Goal: Task Accomplishment & Management: Manage account settings

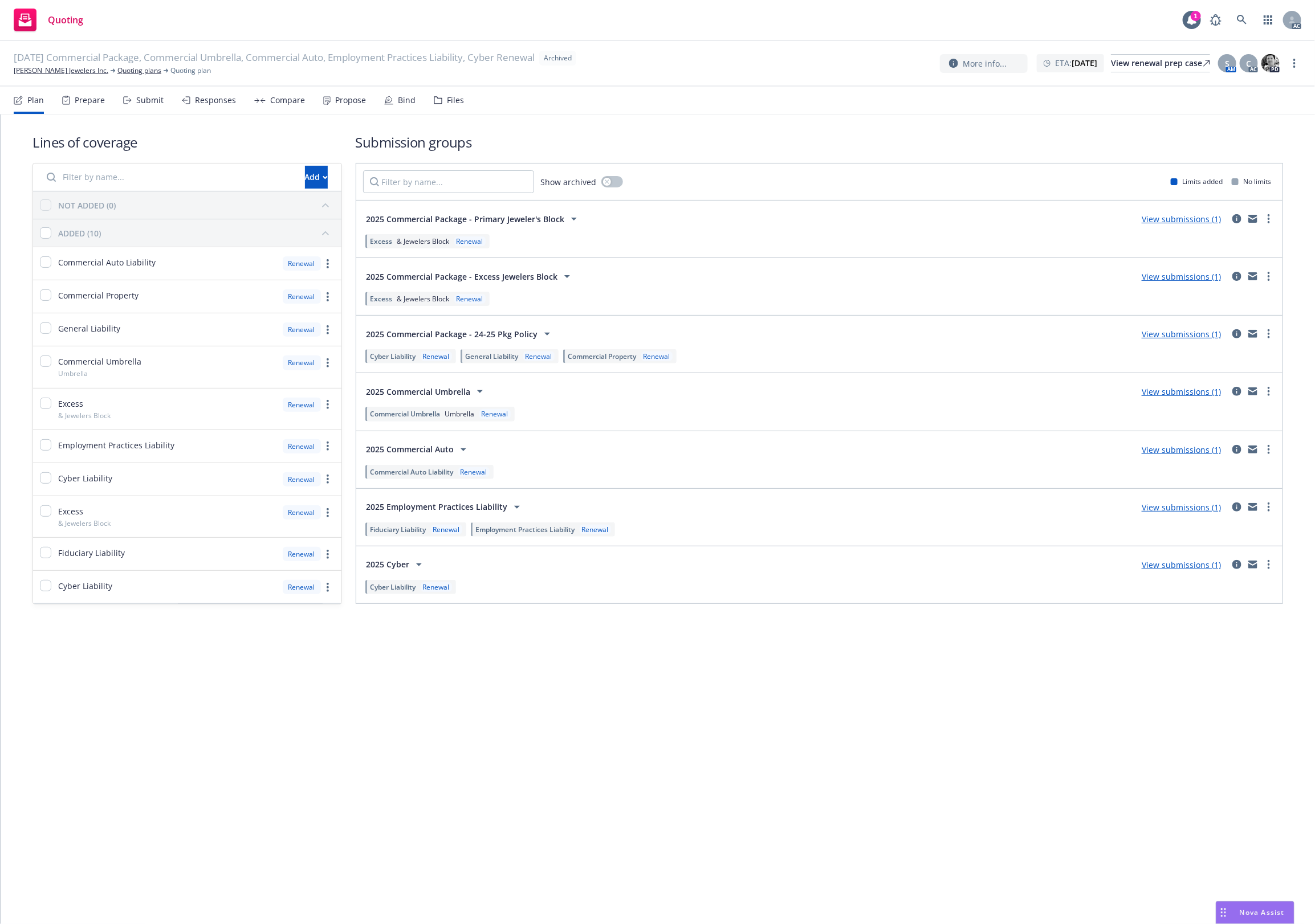
click at [451, 100] on div "Files" at bounding box center [455, 100] width 17 height 9
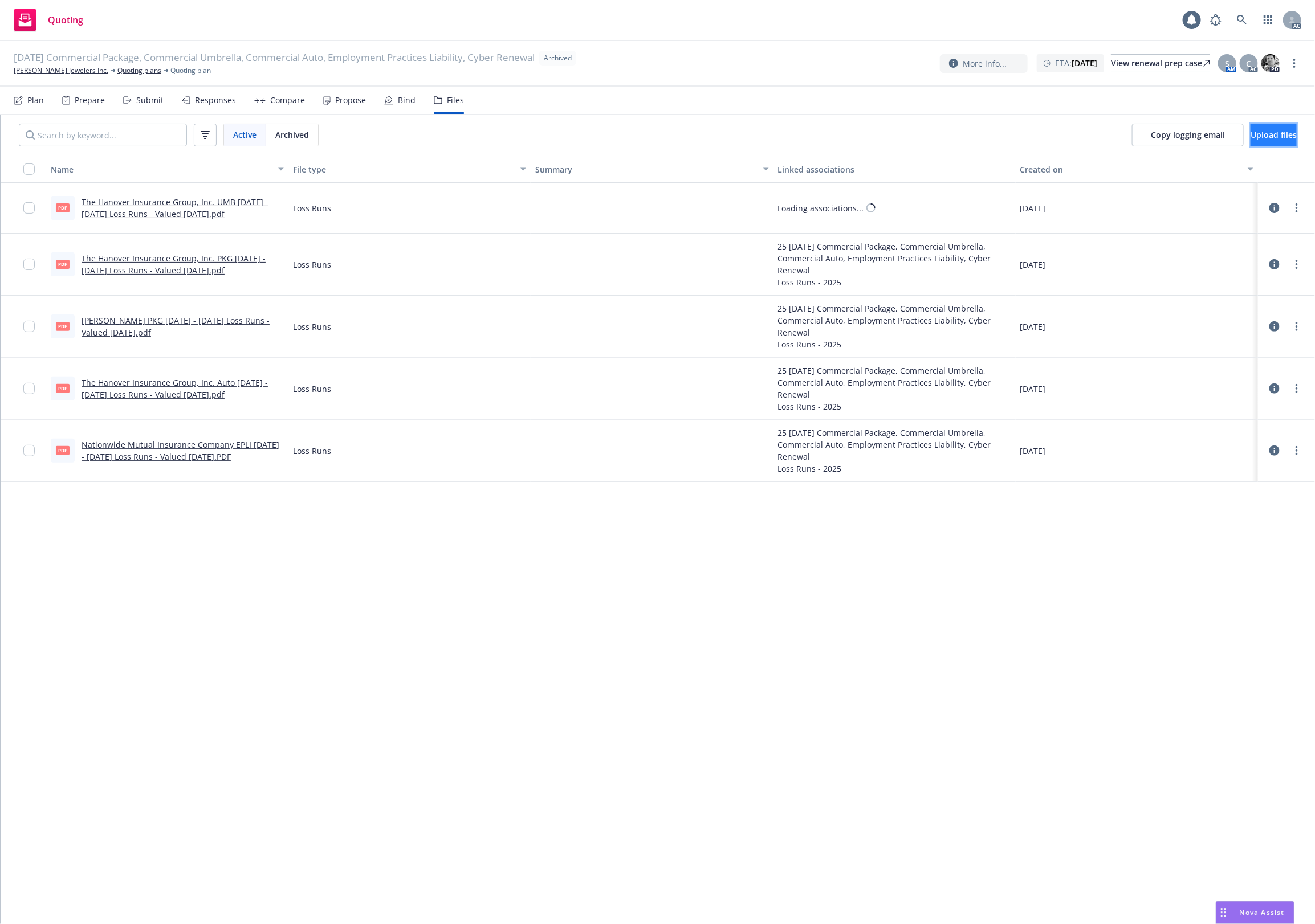
click at [1257, 143] on button "Upload files" at bounding box center [1273, 135] width 46 height 23
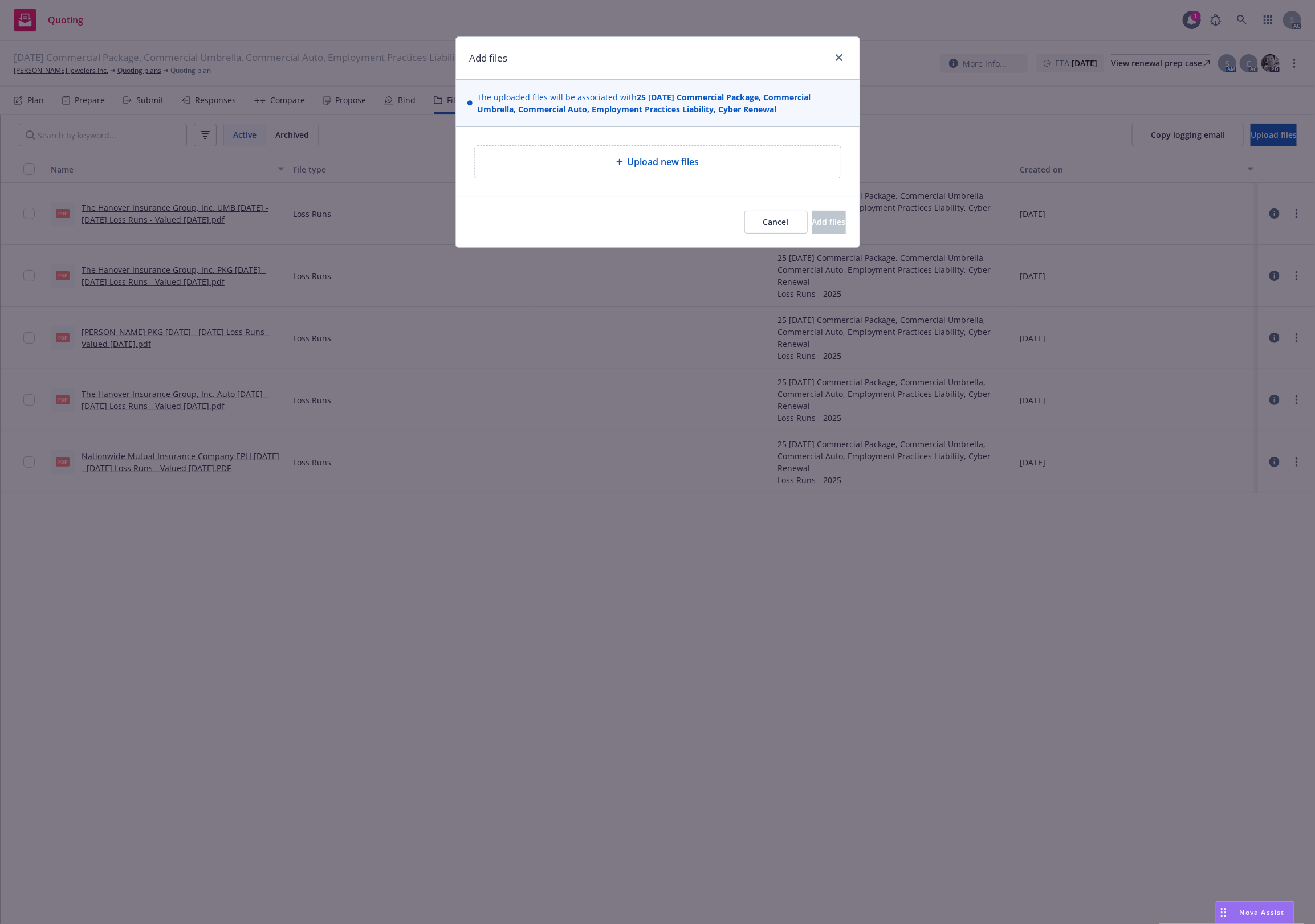
click at [643, 167] on span "Upload new files" at bounding box center [664, 161] width 72 height 13
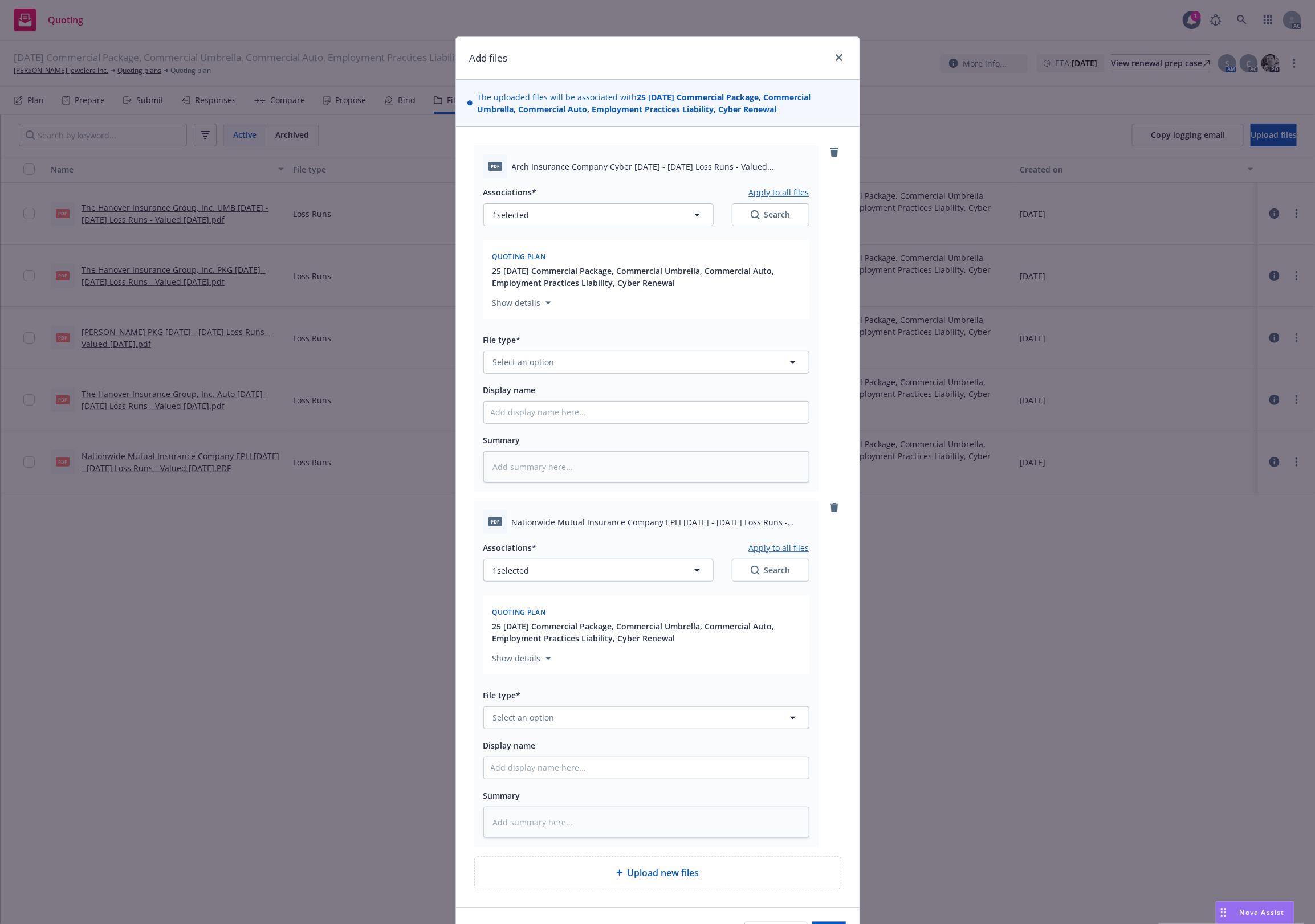
scroll to position [73, 0]
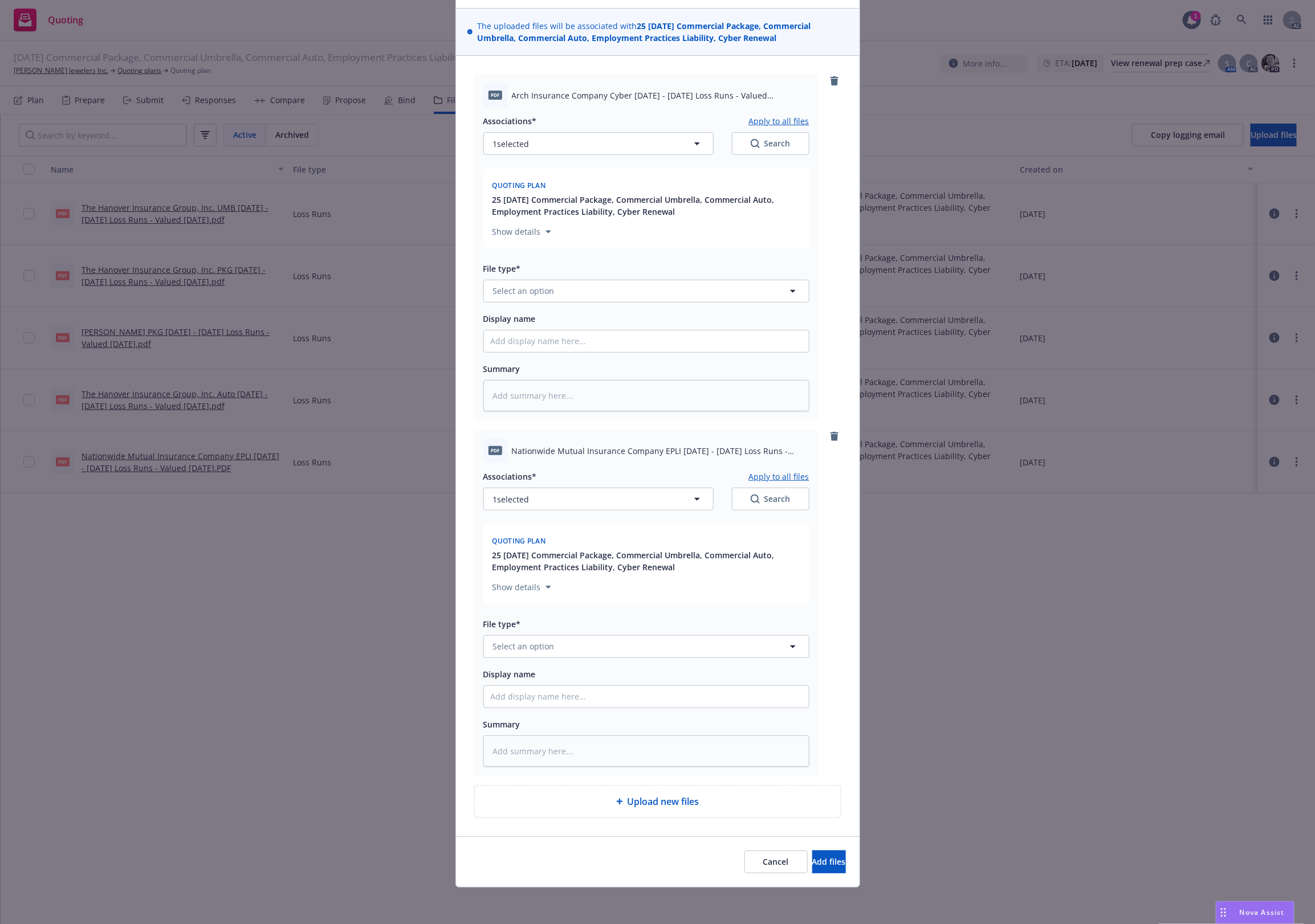
click at [650, 799] on span "Upload new files" at bounding box center [664, 801] width 72 height 13
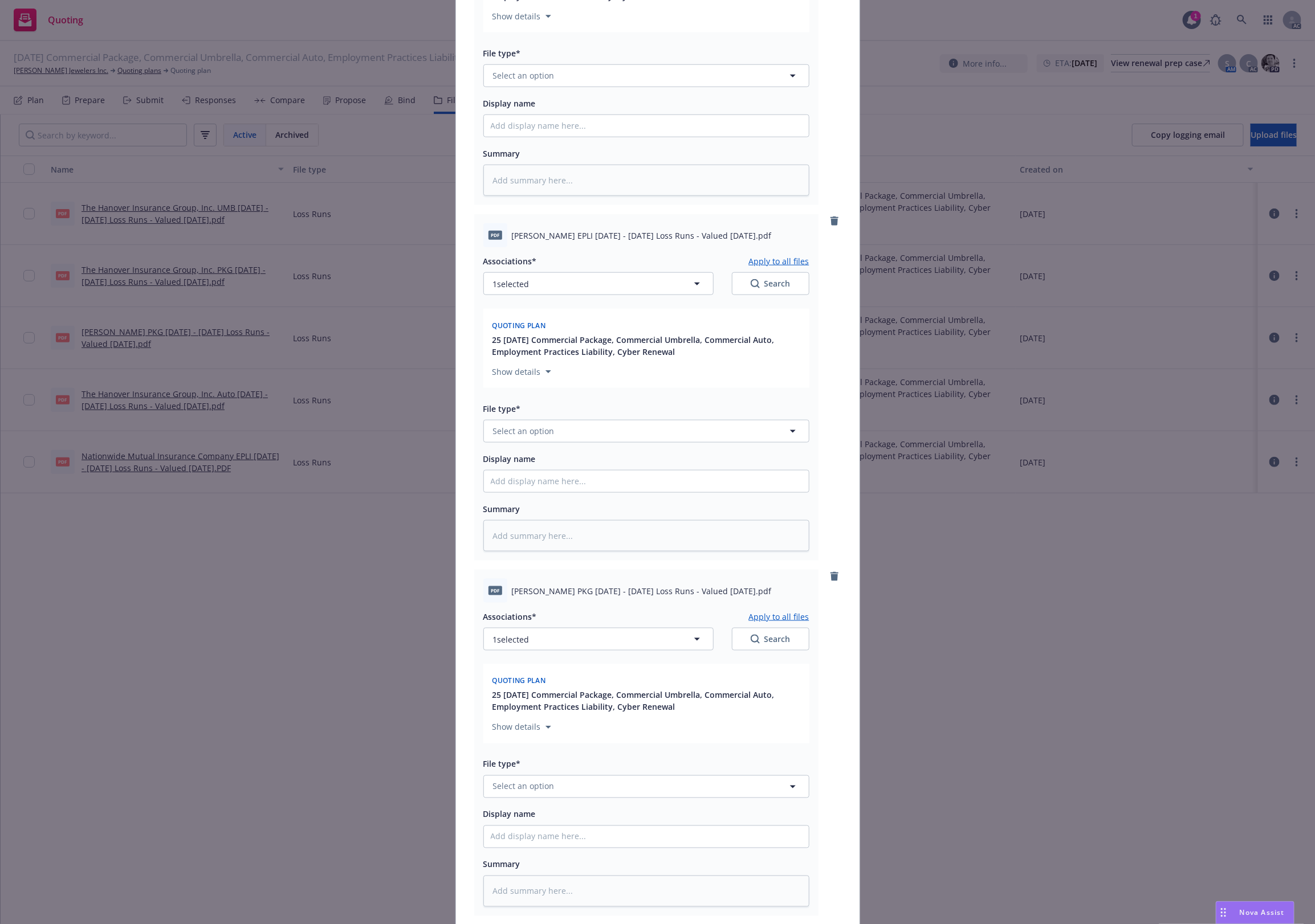
scroll to position [783, 0]
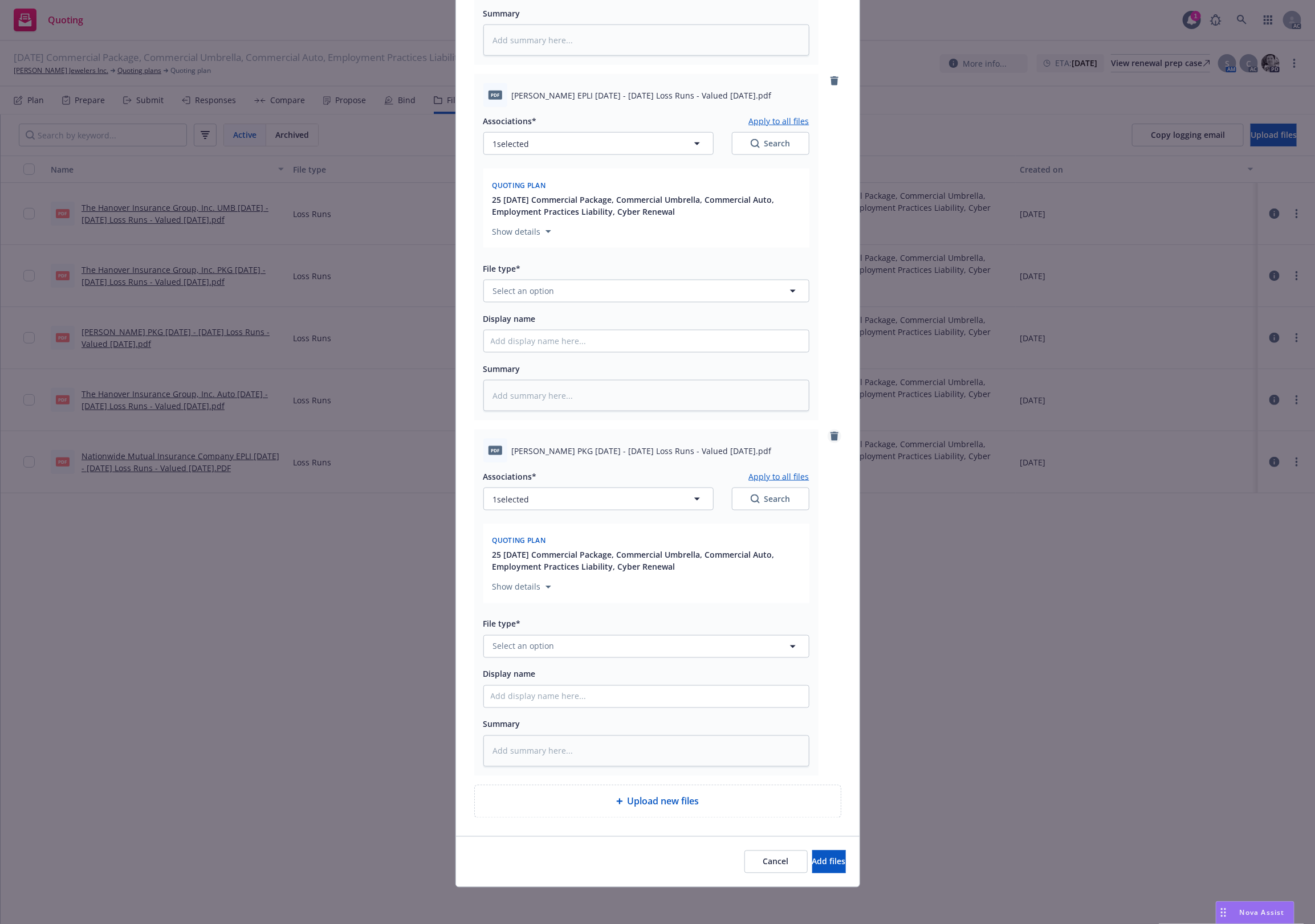
click at [834, 433] on link "remove" at bounding box center [835, 436] width 13 height 13
type textarea "x"
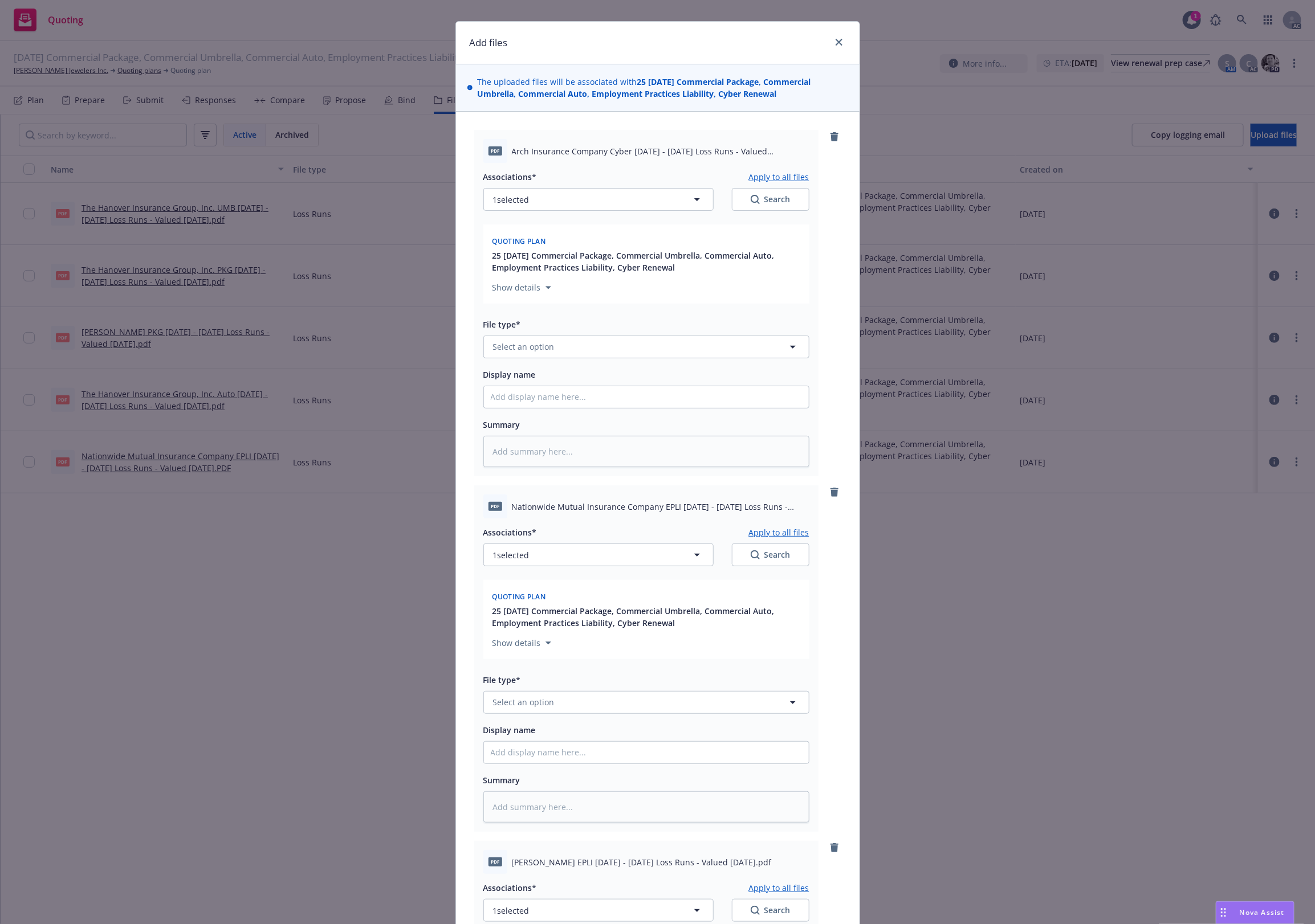
scroll to position [0, 0]
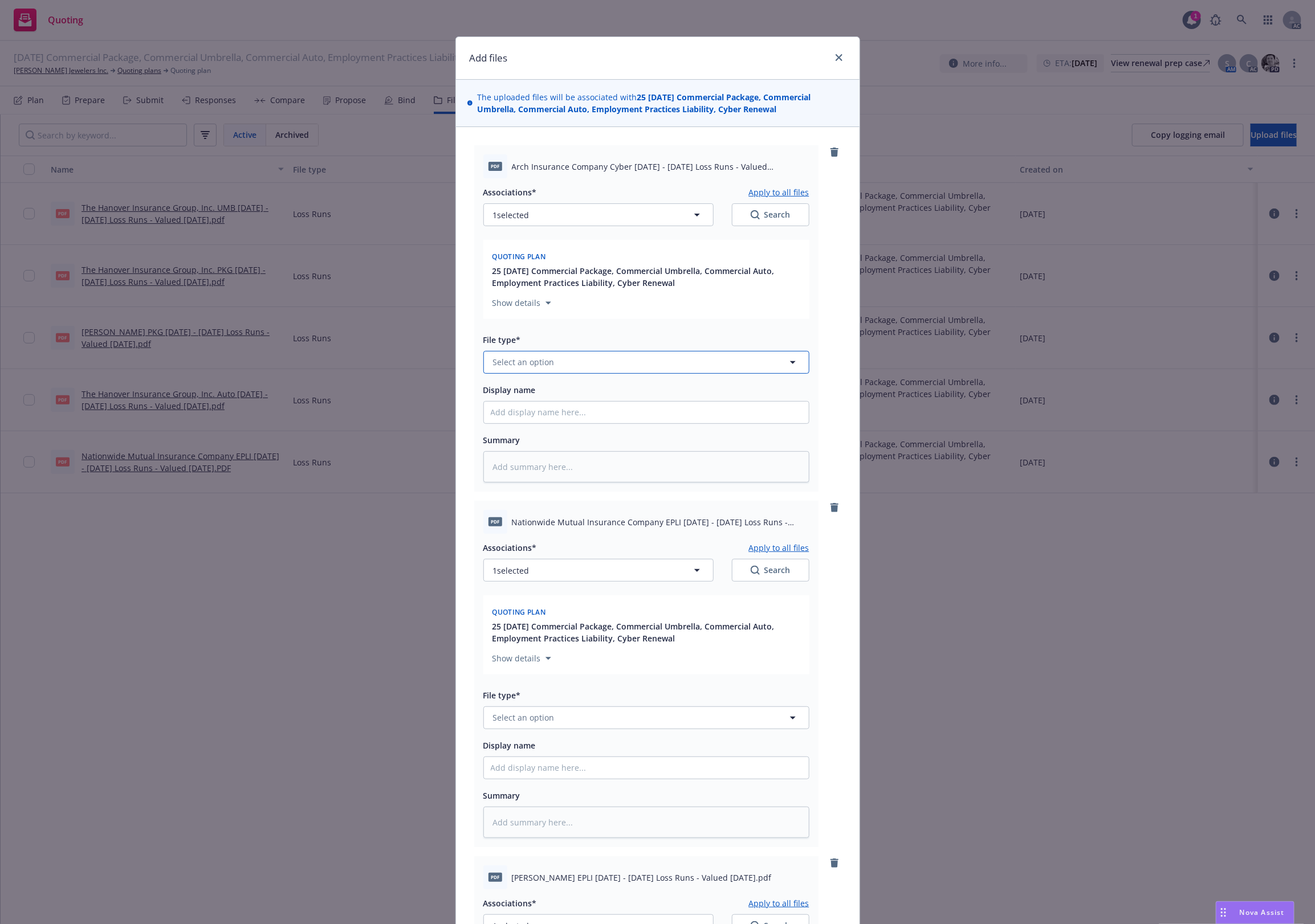
click at [512, 364] on span "Select an option" at bounding box center [523, 361] width 61 height 12
type input "`"
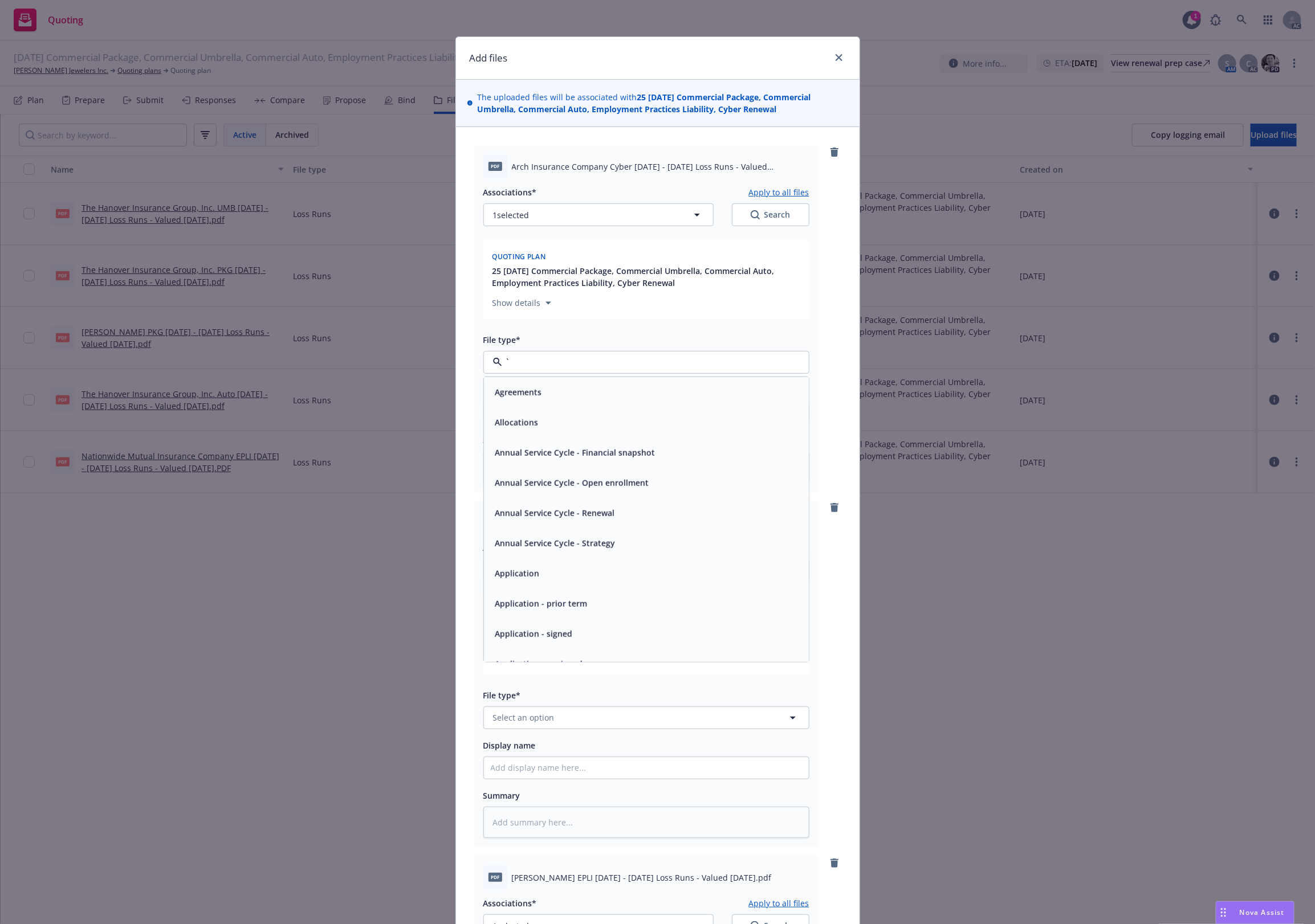
type textarea "x"
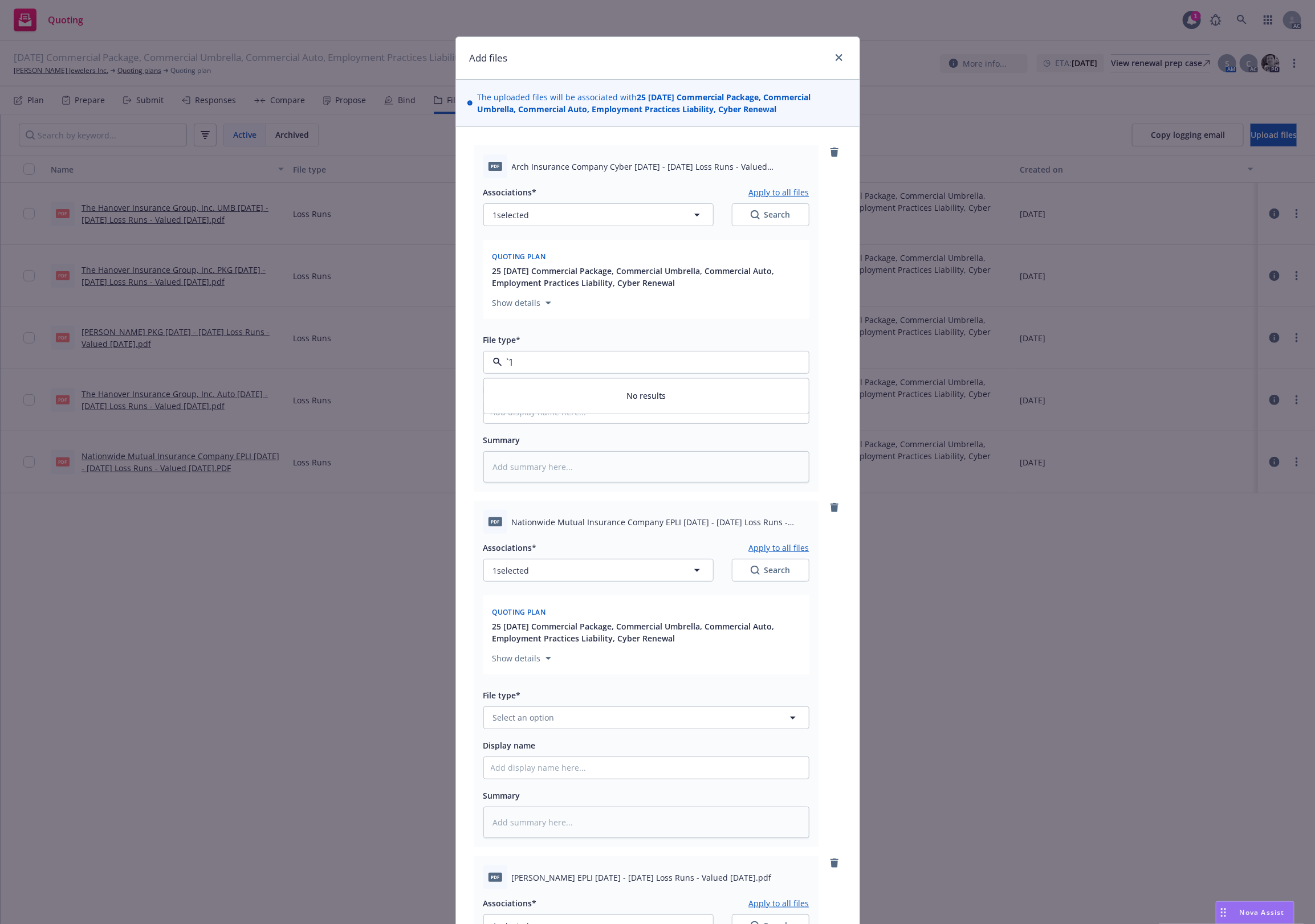
paste input "Loss Runs"
type input "Loss Runs"
click at [518, 389] on span "Loss Runs" at bounding box center [515, 393] width 40 height 12
type textarea "x"
click at [520, 722] on span "Select an option" at bounding box center [523, 717] width 61 height 12
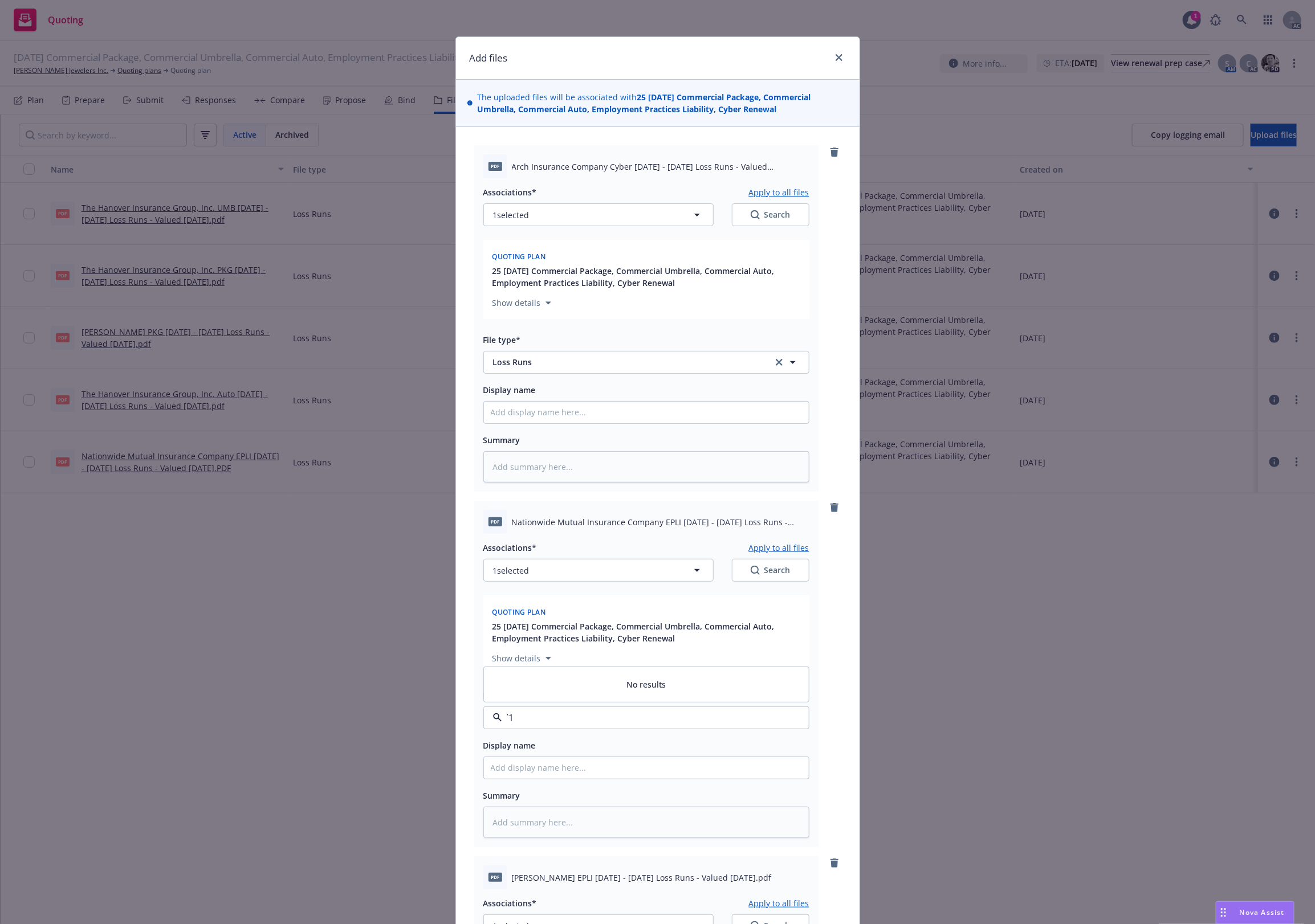
paste input "Loss Runs"
type input "Loss Runs"
click at [541, 604] on div "Loss Runs" at bounding box center [647, 596] width 312 height 17
type textarea "x"
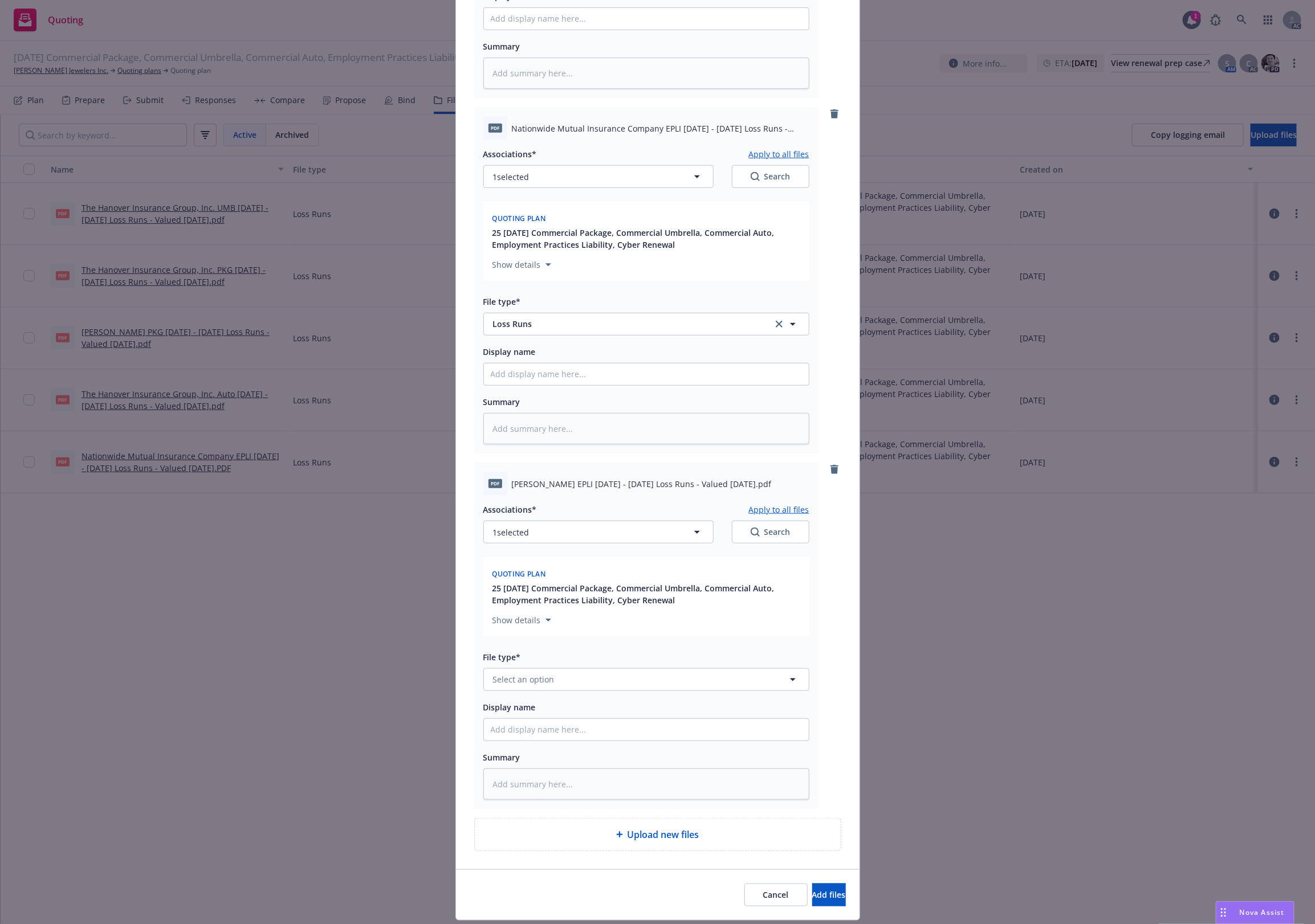
scroll to position [428, 0]
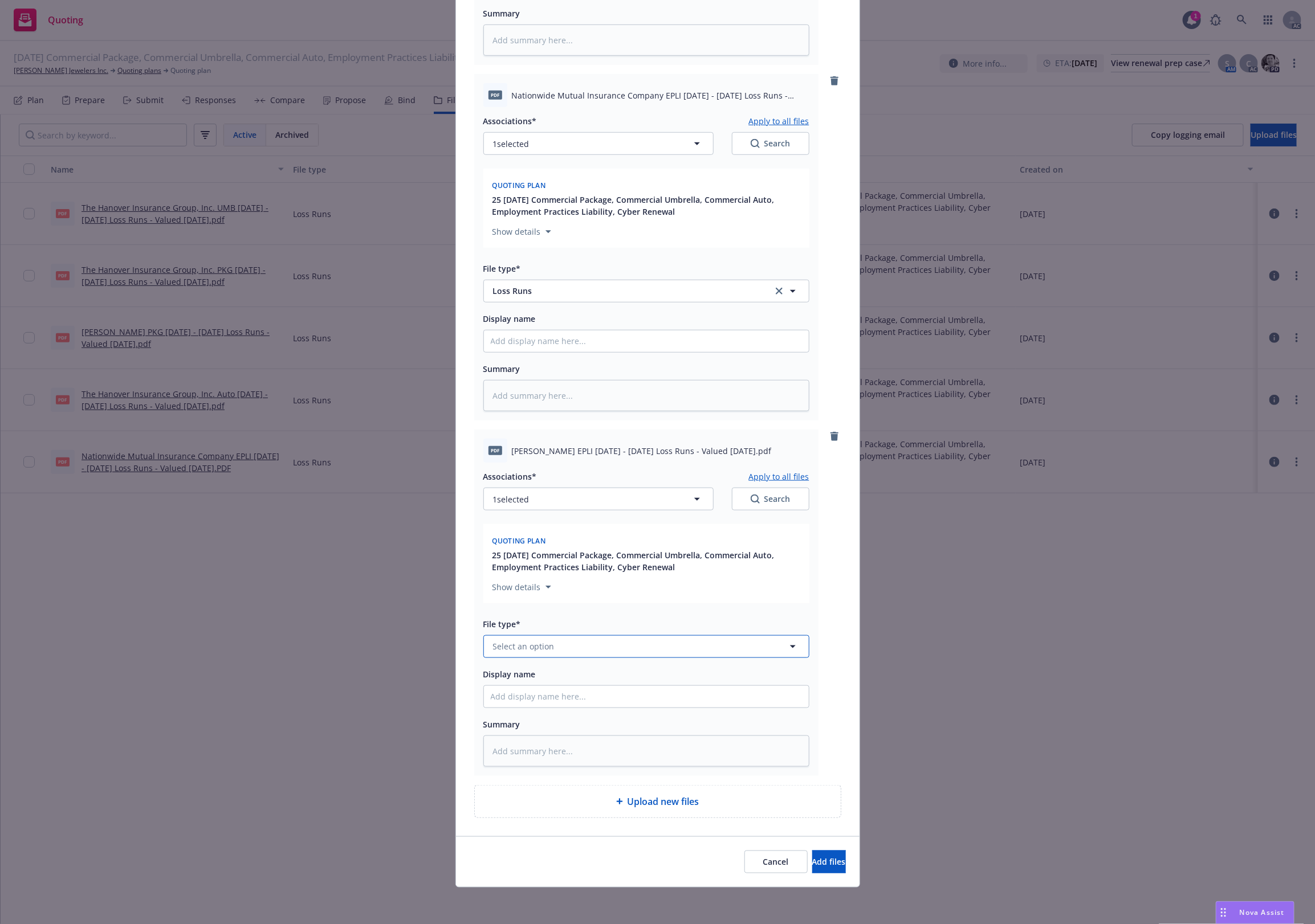
click at [543, 653] on button "Select an option" at bounding box center [646, 647] width 326 height 23
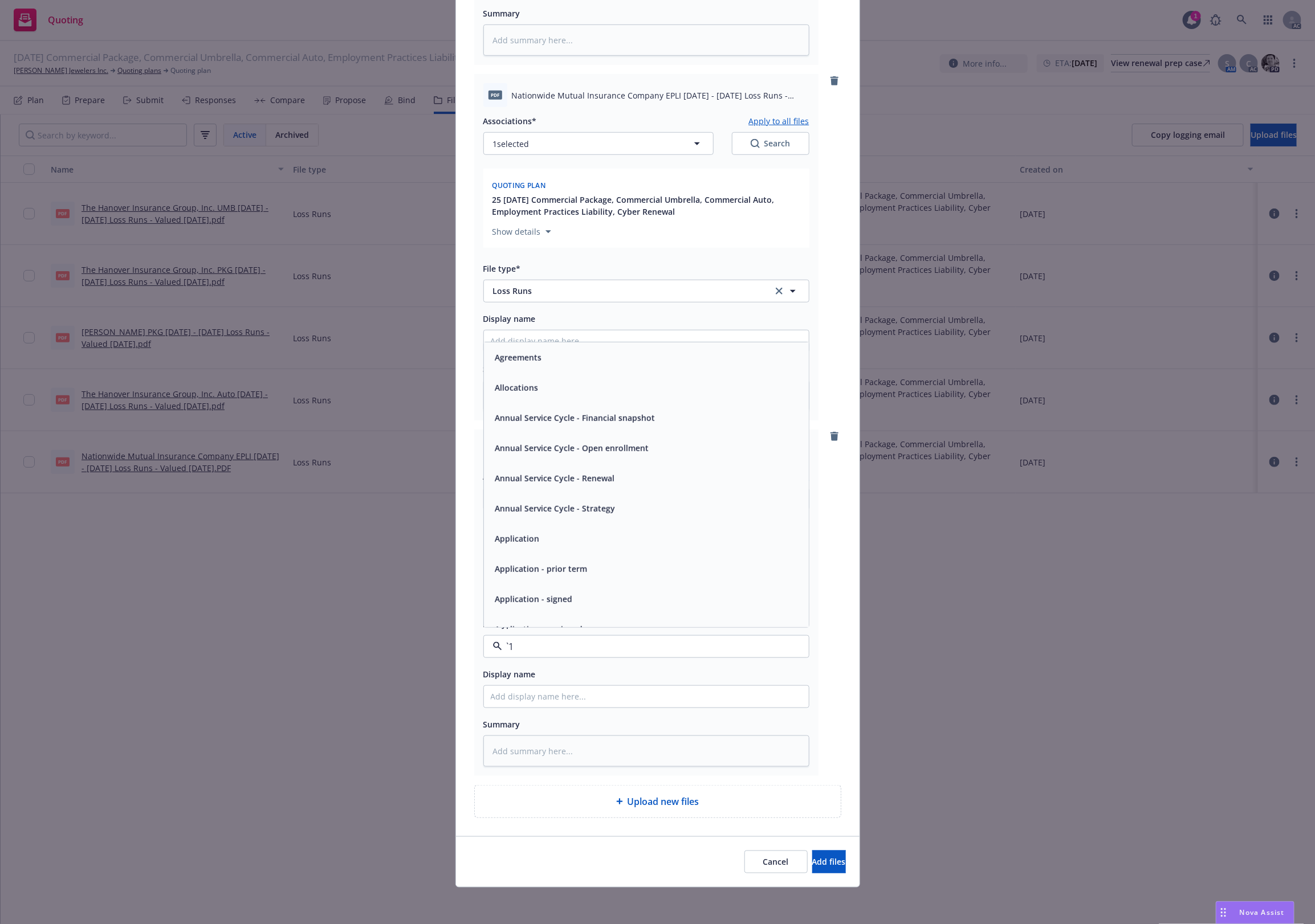
paste input "Loss Runs"
type input "Loss Runs"
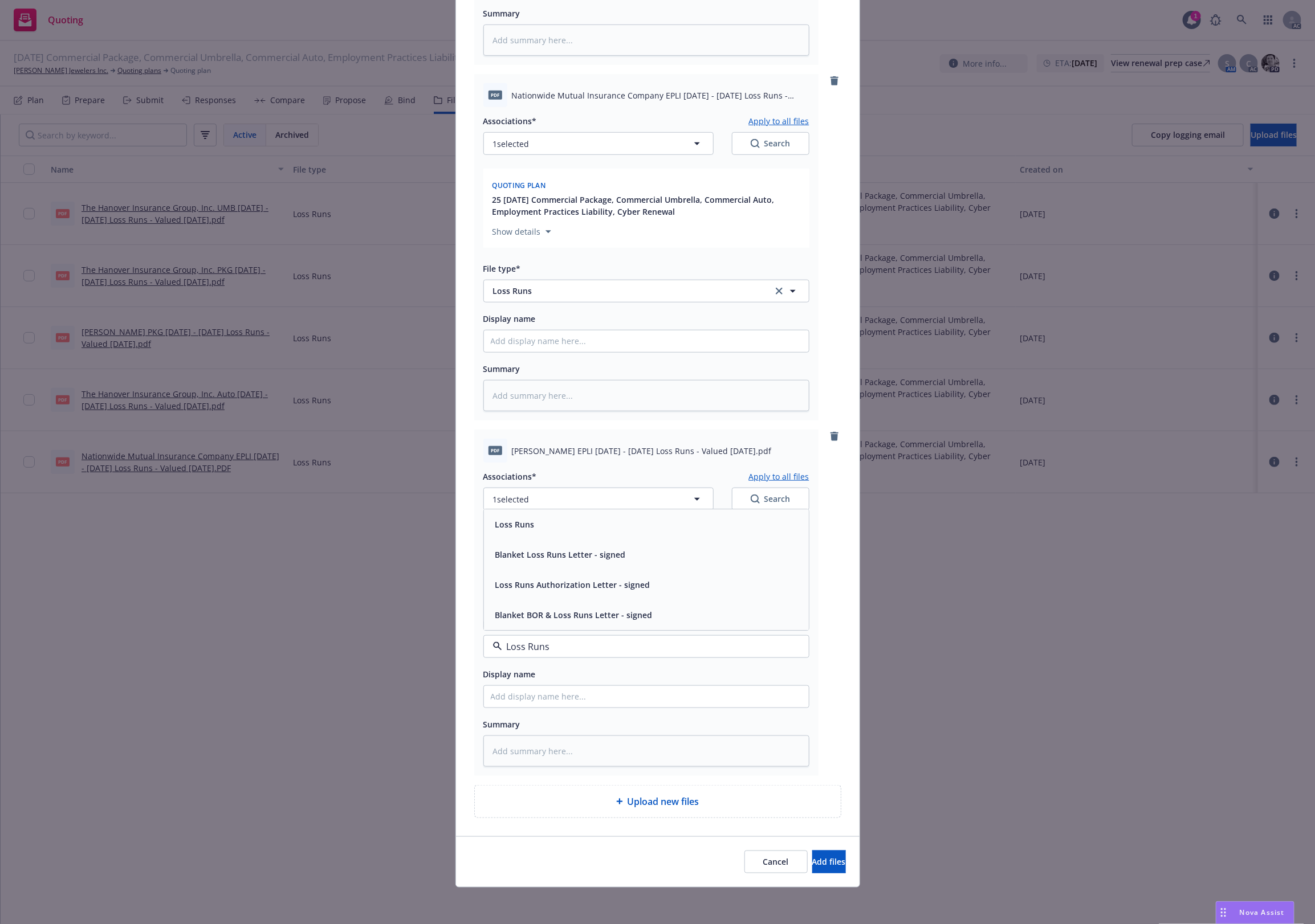
click at [536, 529] on div "Loss Runs" at bounding box center [647, 525] width 312 height 17
click at [660, 496] on button "1 selected" at bounding box center [598, 499] width 230 height 23
type textarea "x"
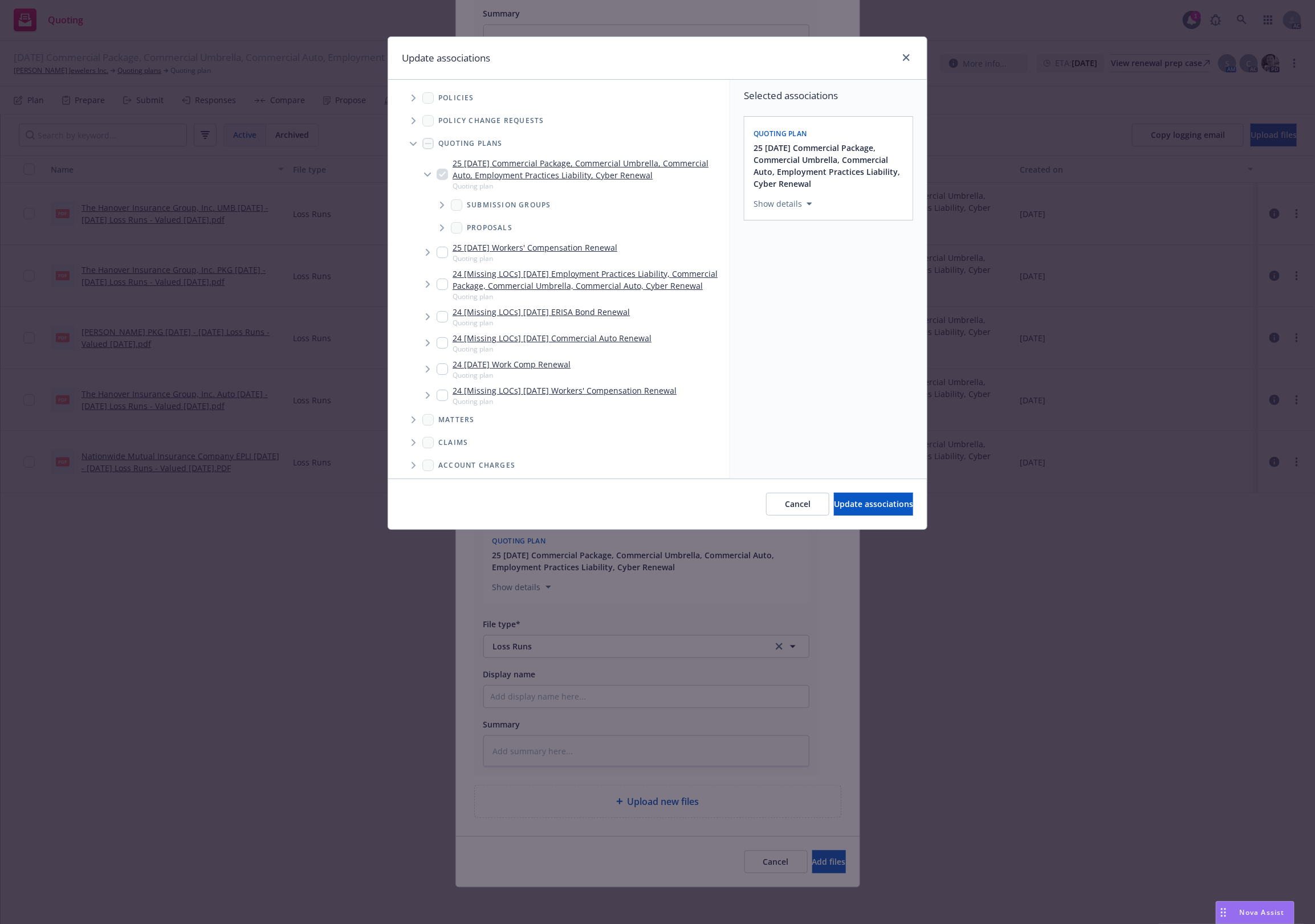
scroll to position [198, 0]
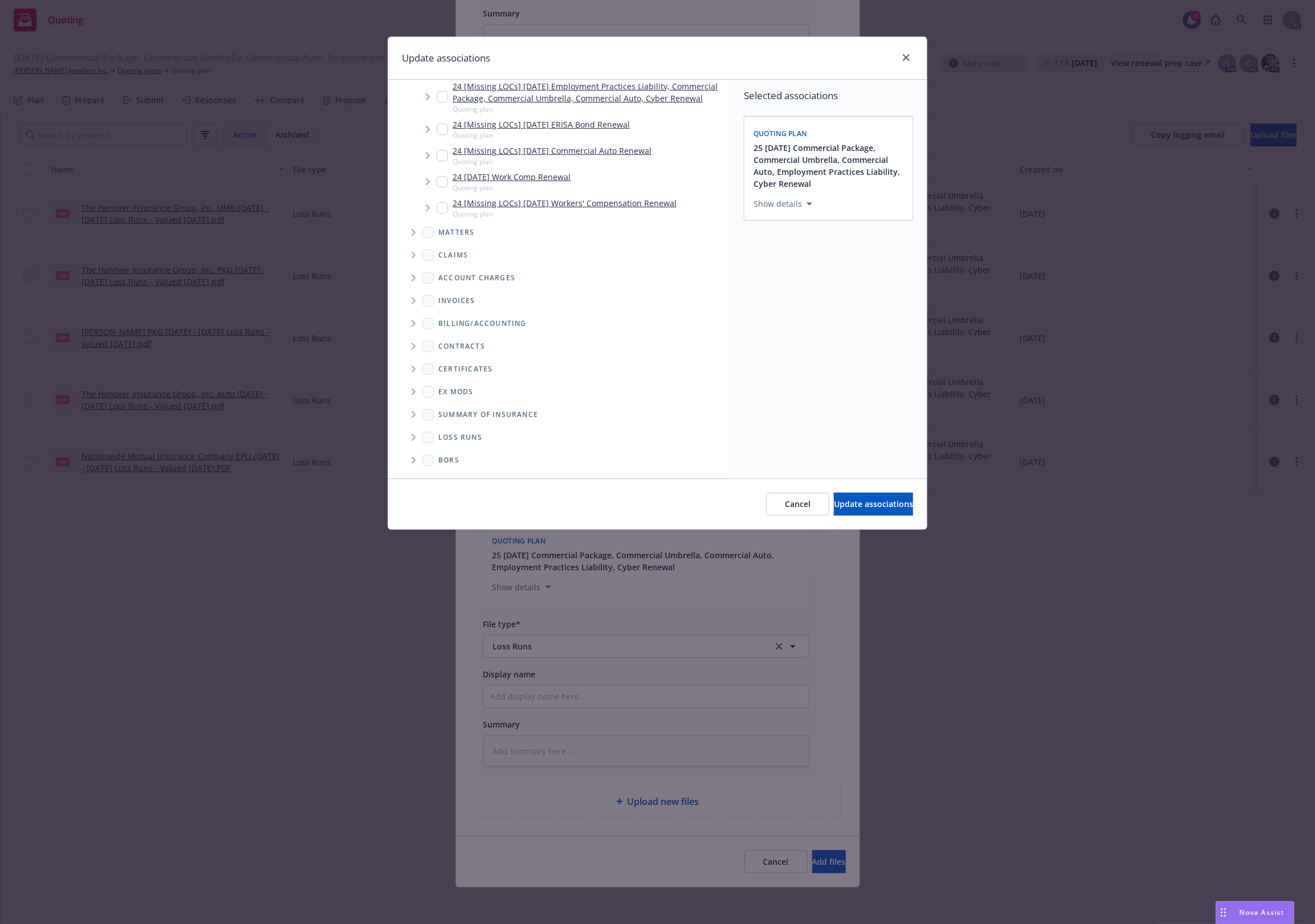
click at [419, 442] on span "Folder Tree Example" at bounding box center [413, 437] width 18 height 18
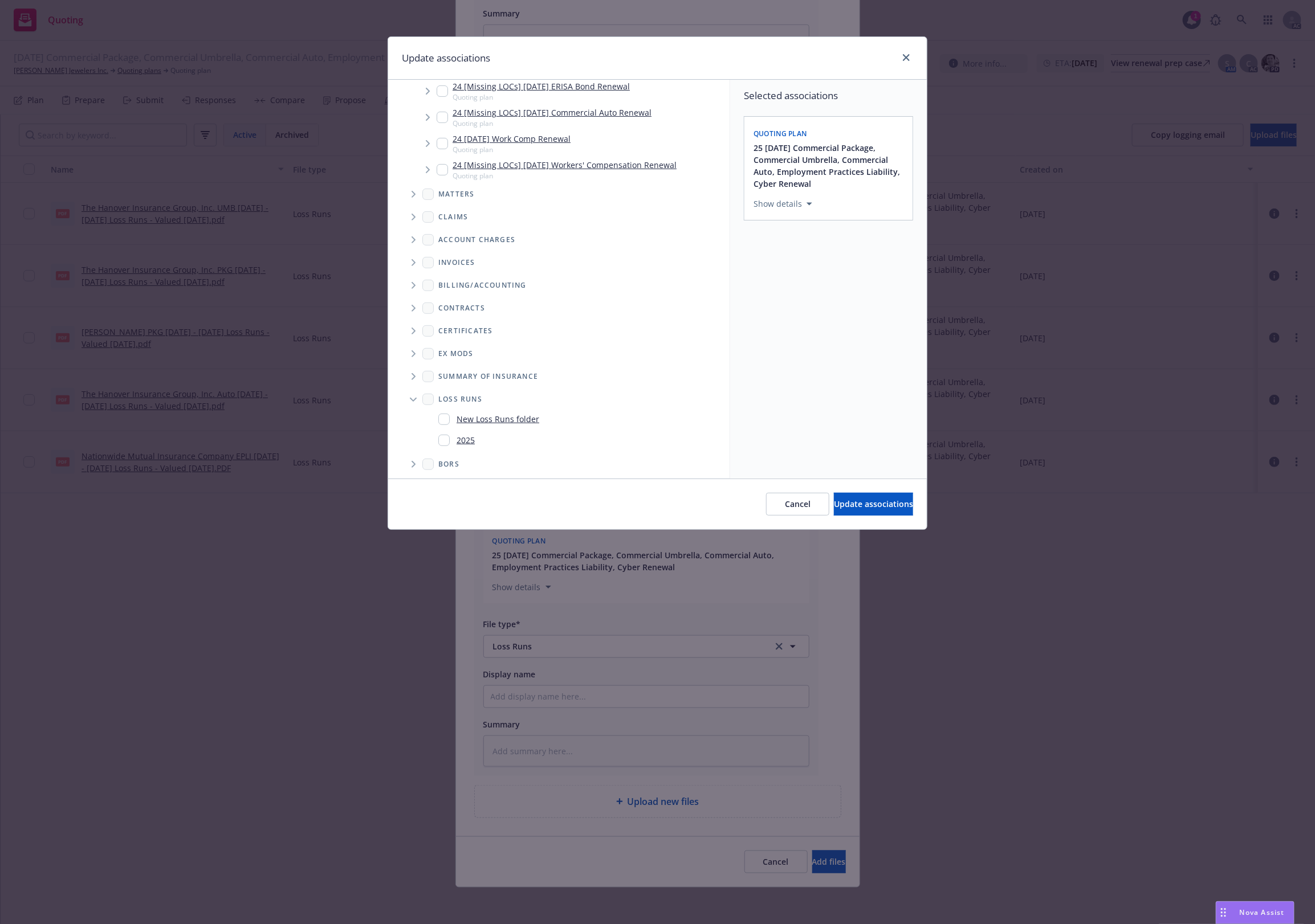
scroll to position [241, 0]
click at [434, 435] on span "2025" at bounding box center [453, 436] width 41 height 17
checkbox input "true"
click at [869, 517] on div "Cancel Update associations" at bounding box center [657, 504] width 538 height 51
click at [861, 508] on span "Update associations" at bounding box center [873, 503] width 79 height 10
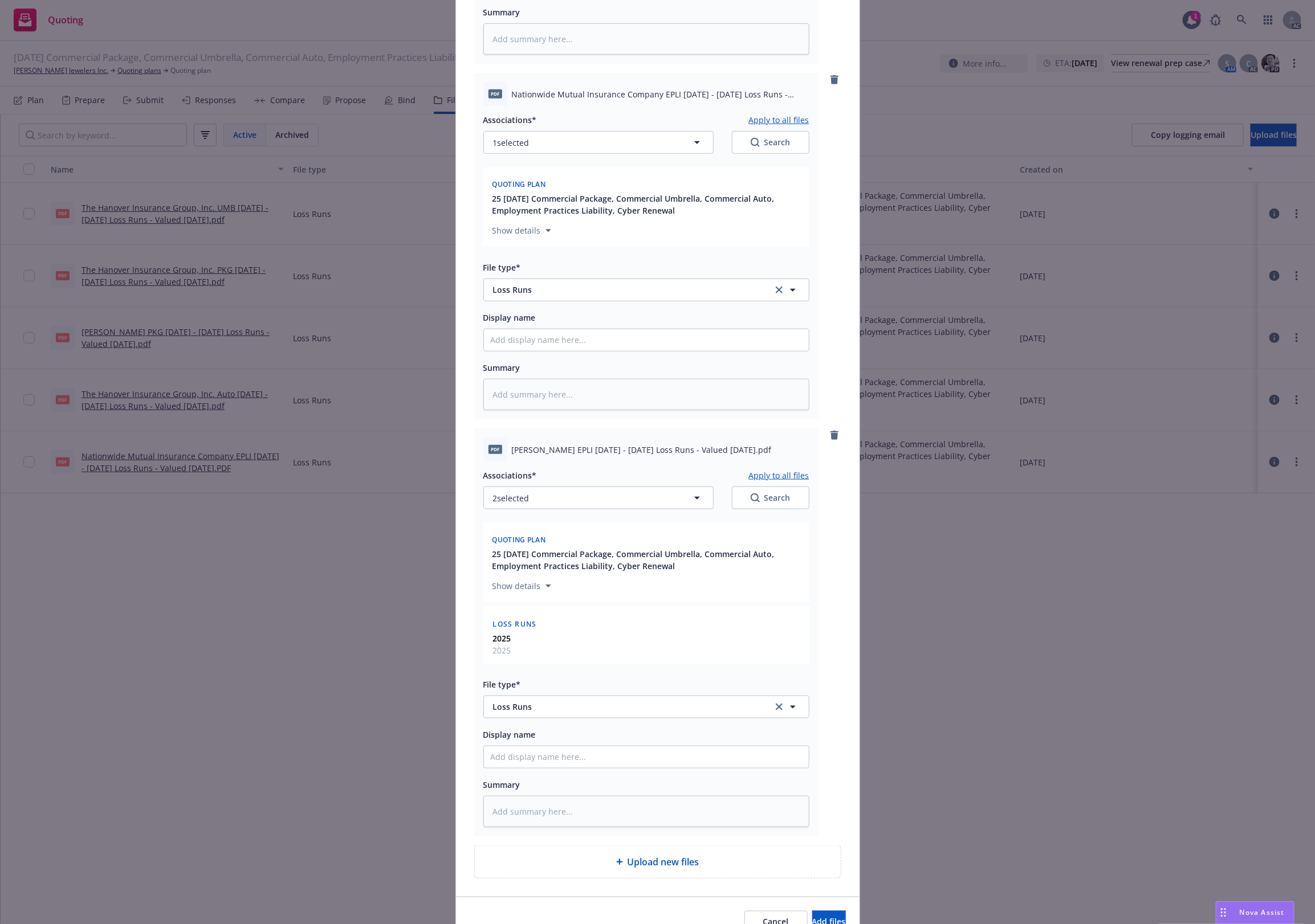
click at [770, 474] on button "Apply to all files" at bounding box center [779, 475] width 60 height 13
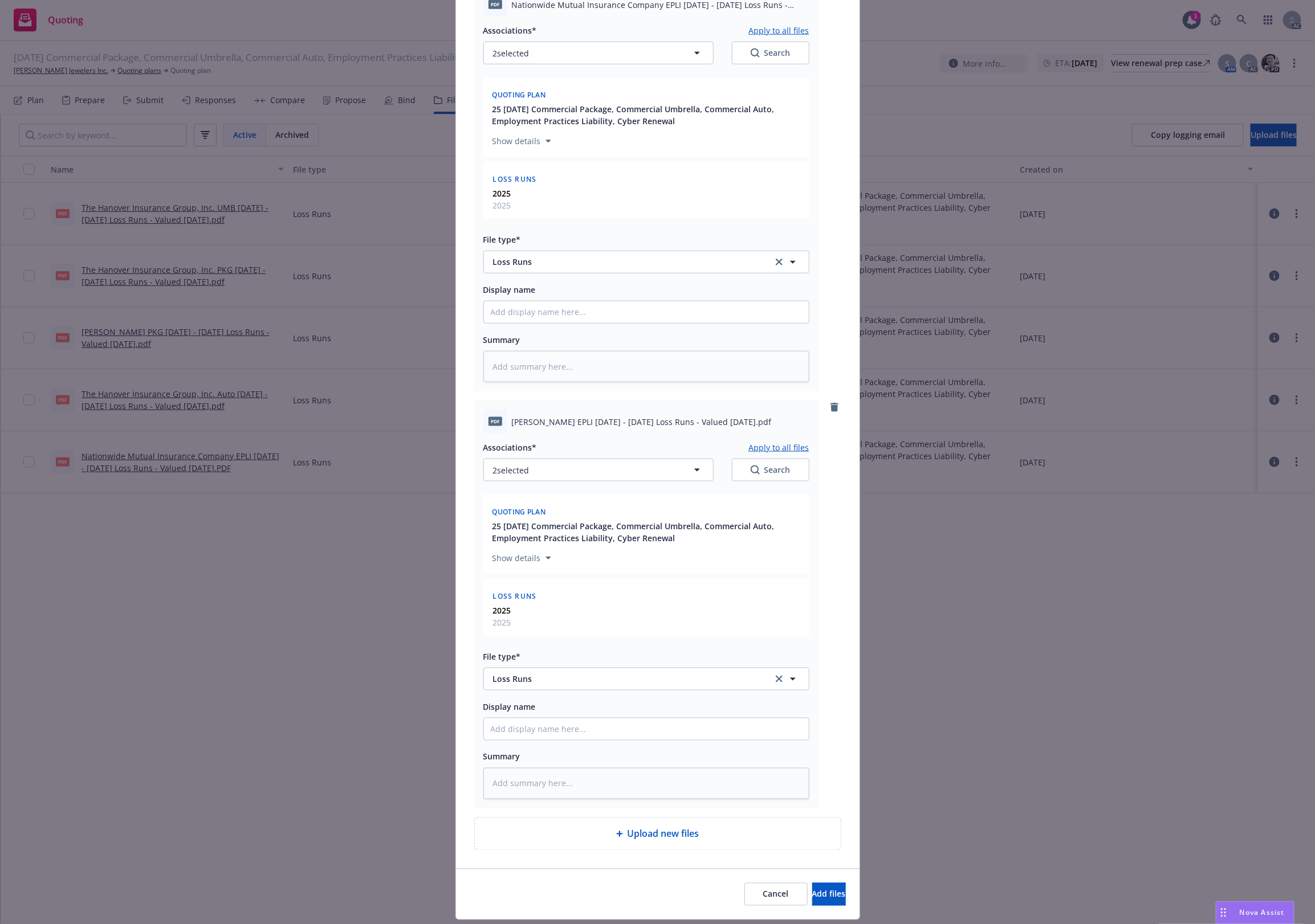
scroll to position [613, 0]
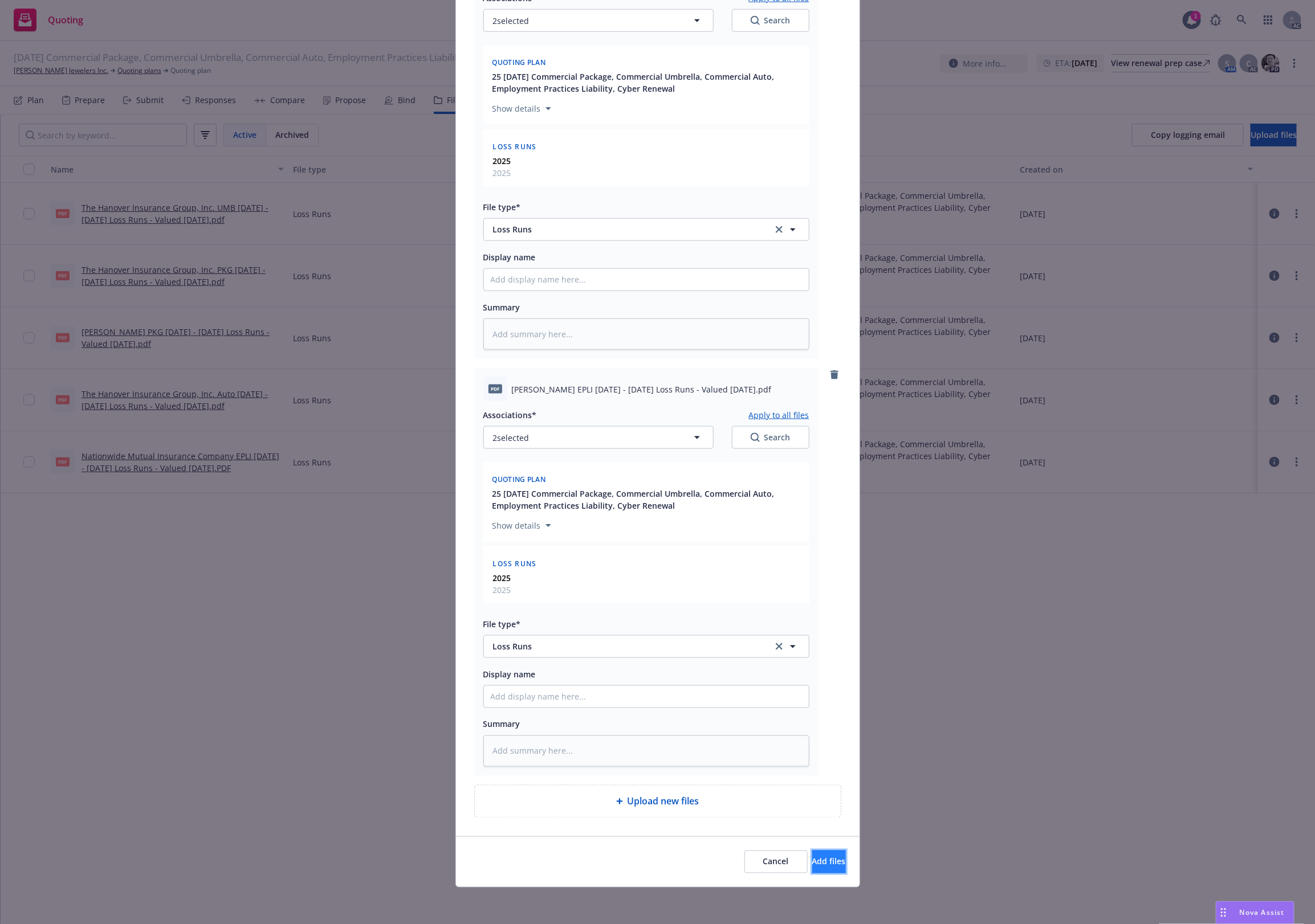
click at [818, 856] on span "Add files" at bounding box center [829, 861] width 34 height 10
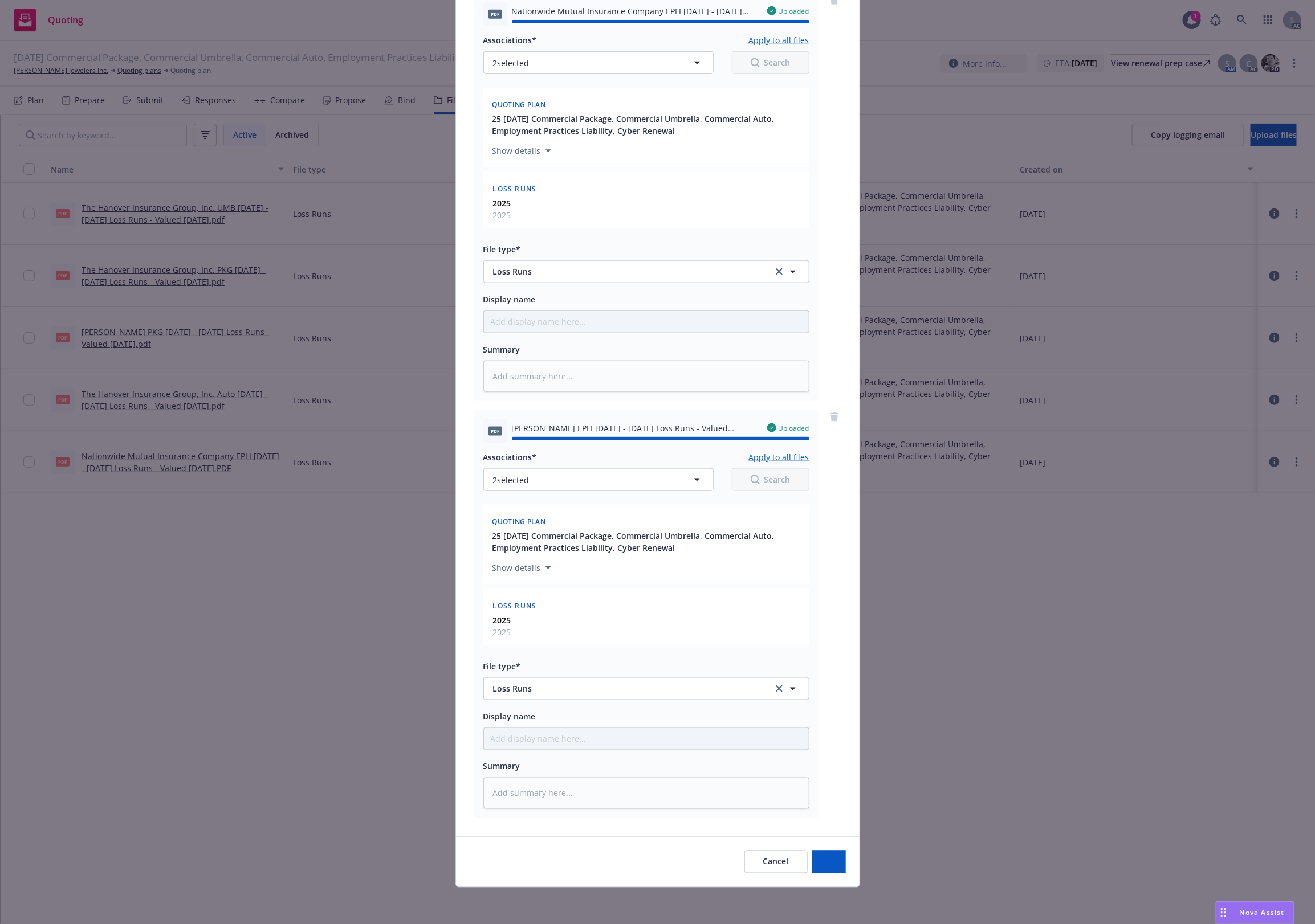
type textarea "x"
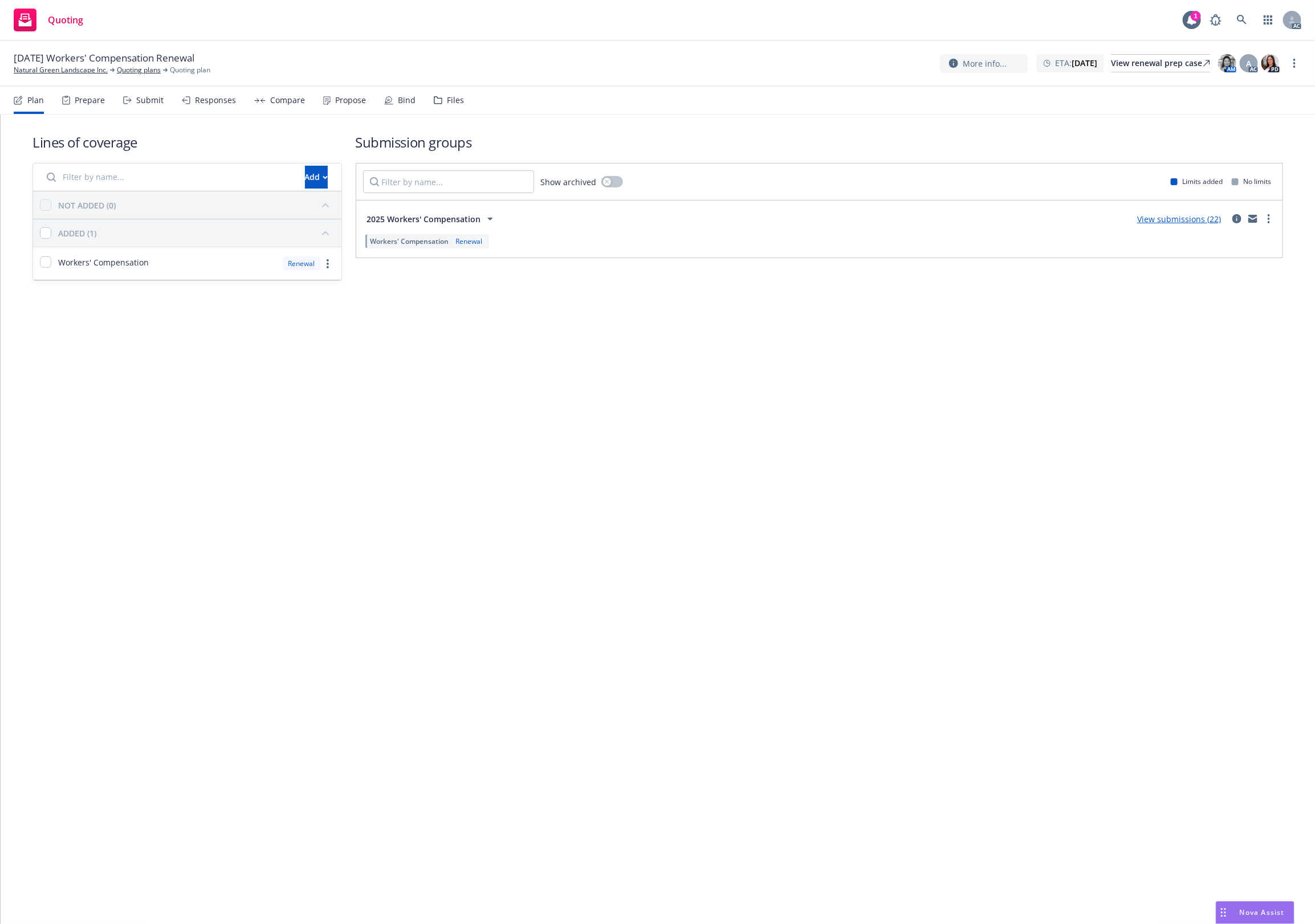
click at [442, 94] on div "Files" at bounding box center [448, 100] width 30 height 27
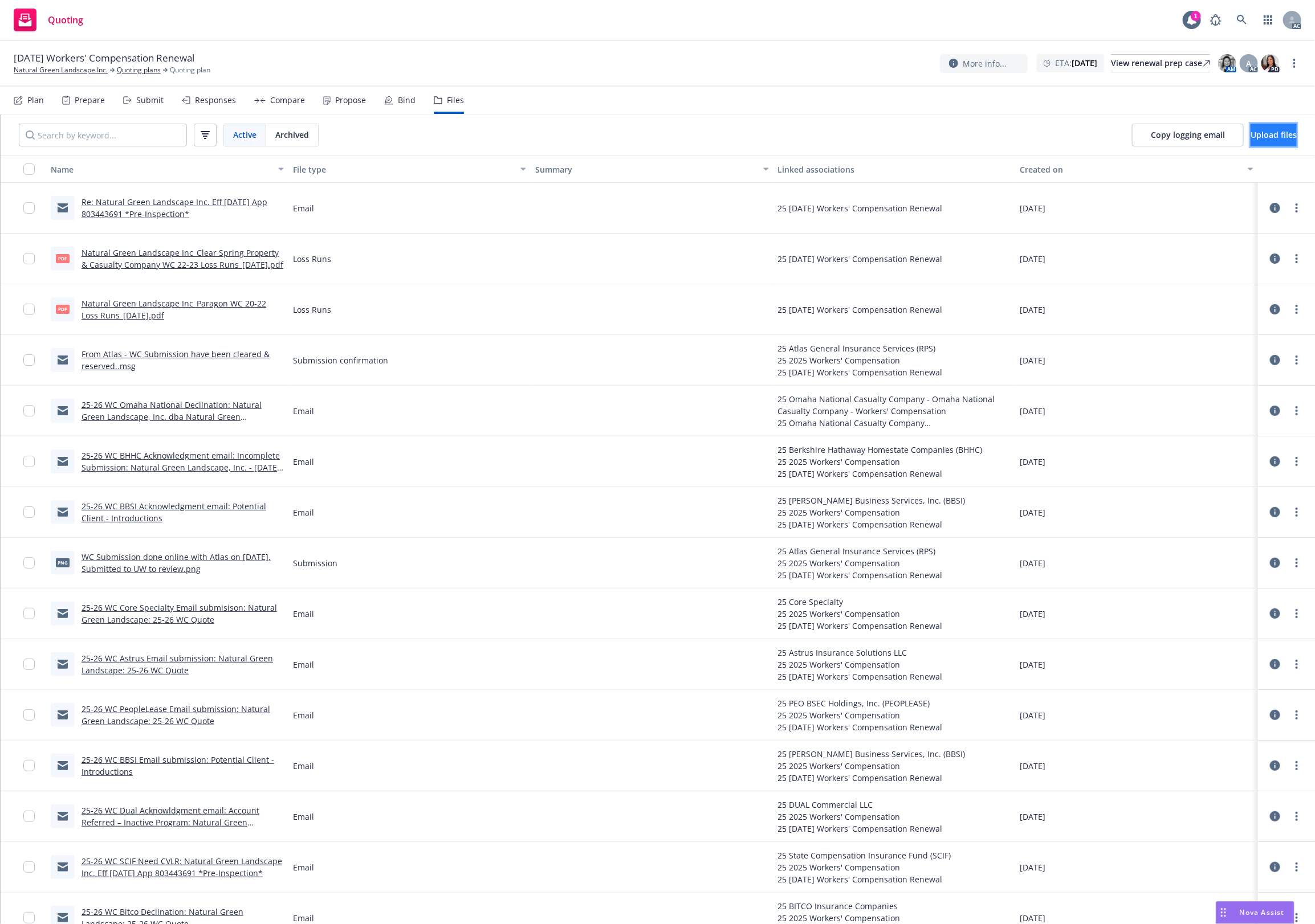
click at [1256, 134] on span "Upload files" at bounding box center [1273, 134] width 46 height 10
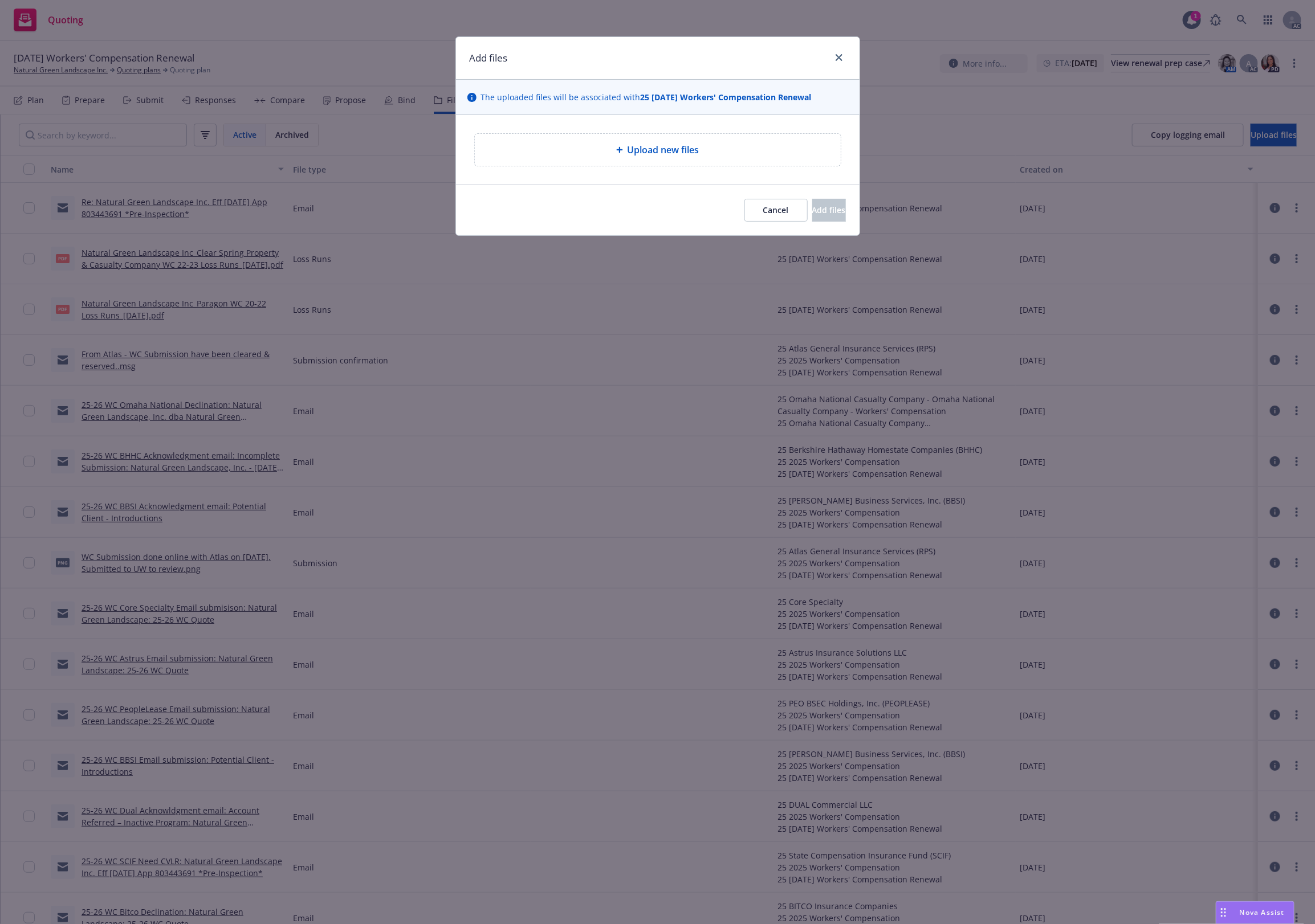
click at [787, 137] on div "Upload new files" at bounding box center [658, 150] width 366 height 32
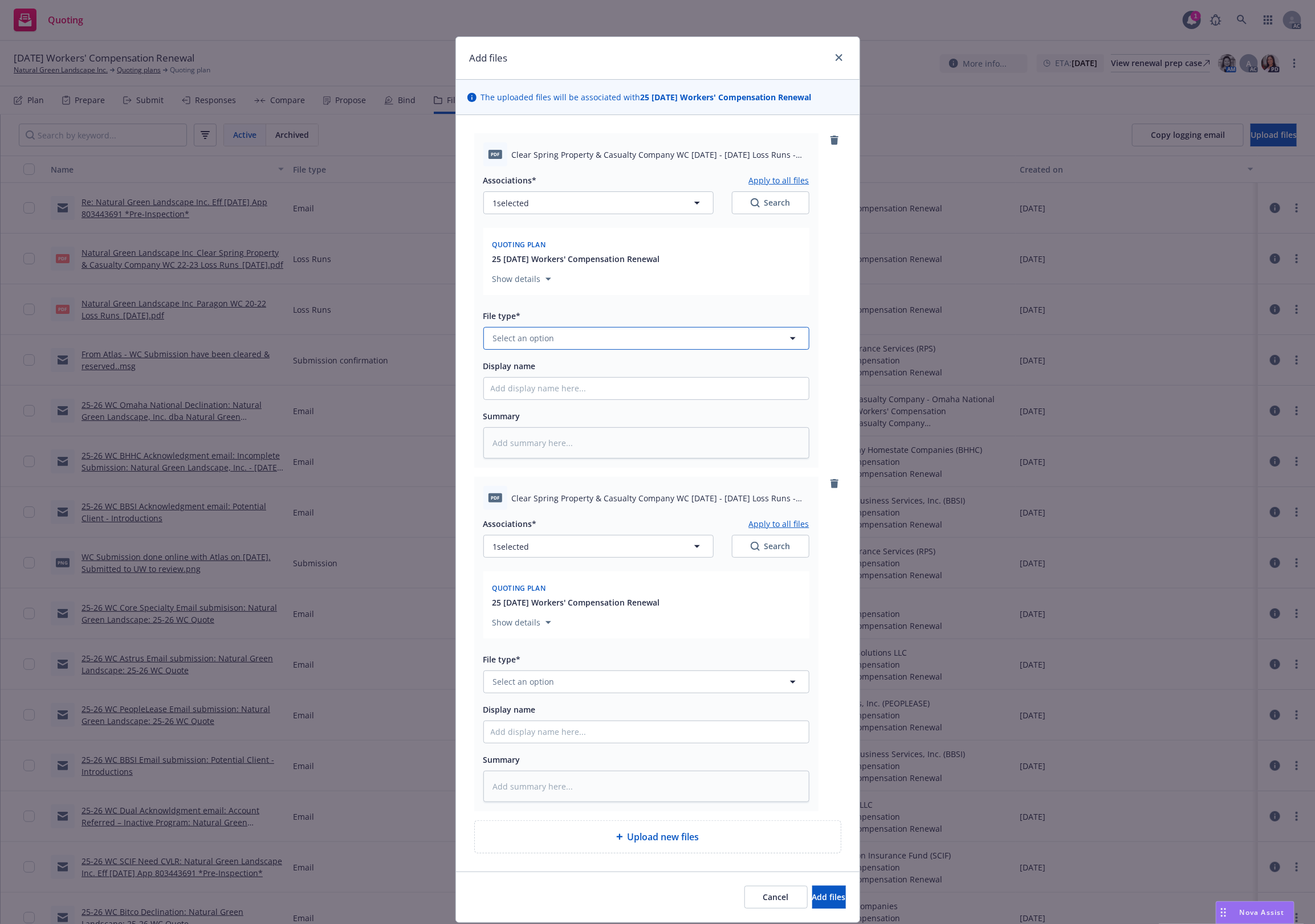
click at [556, 334] on button "Select an option" at bounding box center [646, 339] width 326 height 23
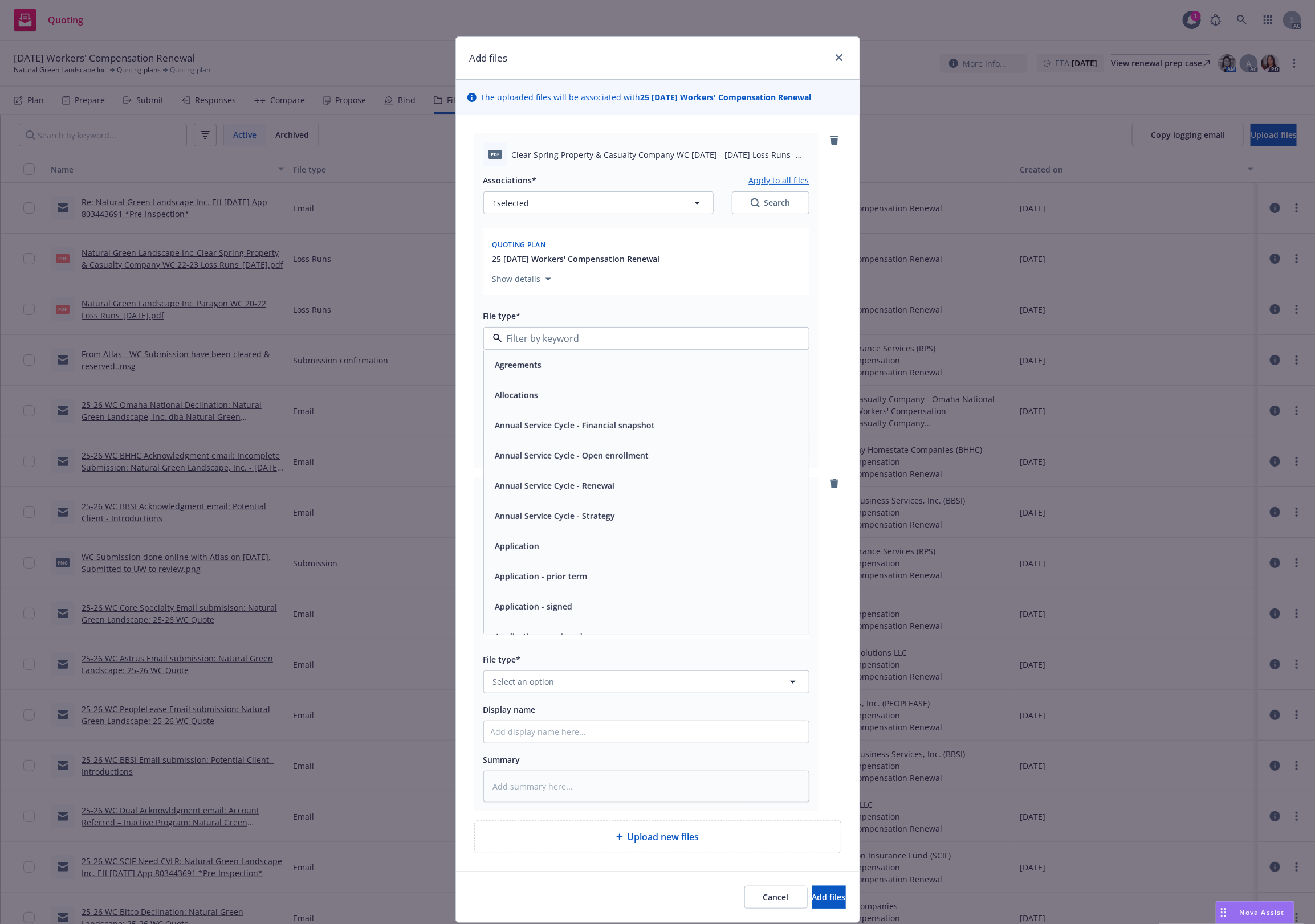
type input "`"
type textarea "x"
paste input "Loss Runs"
type input "Loss Runs"
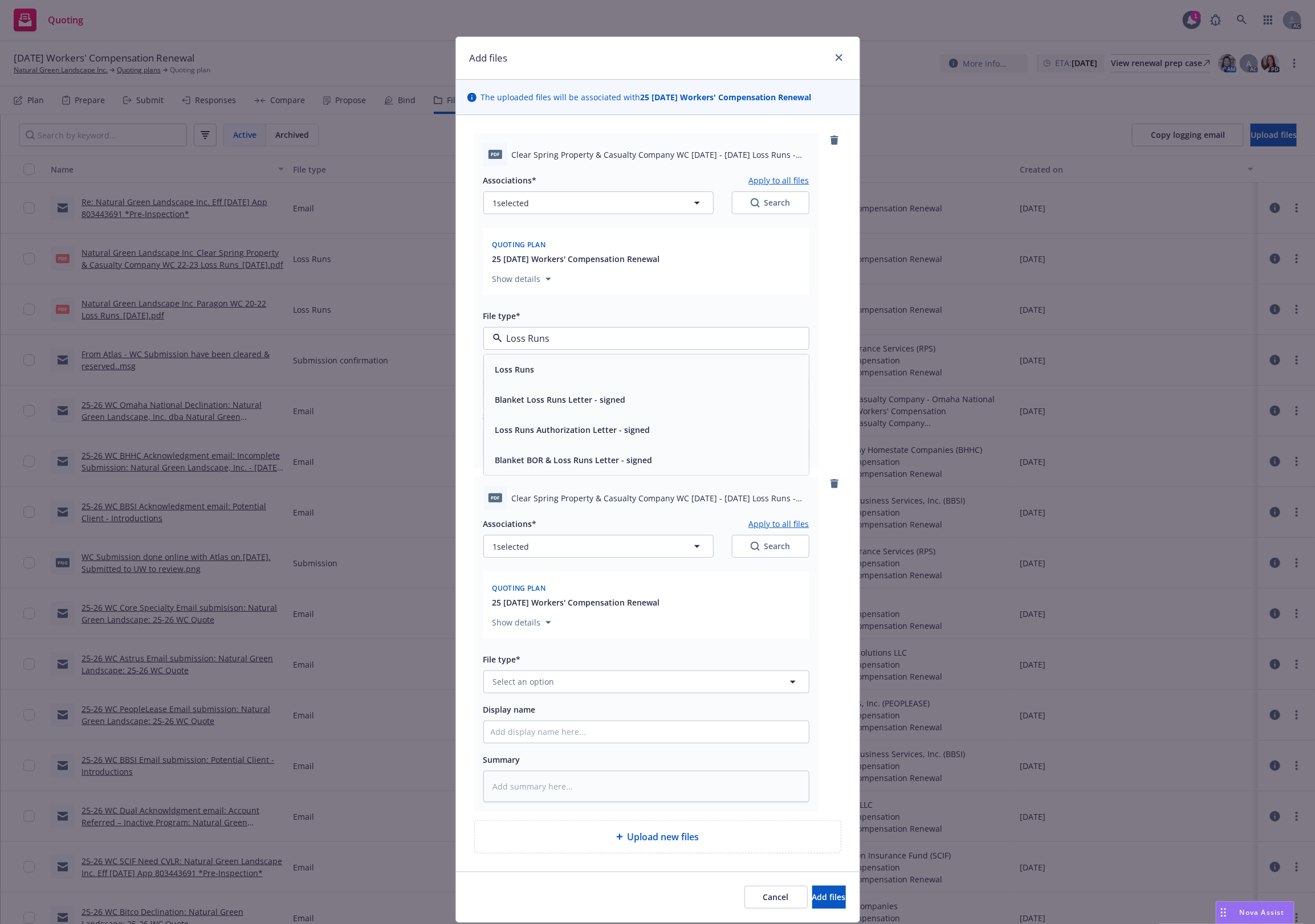
click at [540, 363] on div "Loss Runs" at bounding box center [647, 370] width 312 height 17
type textarea "x"
click at [574, 677] on button "Select an option" at bounding box center [646, 682] width 326 height 23
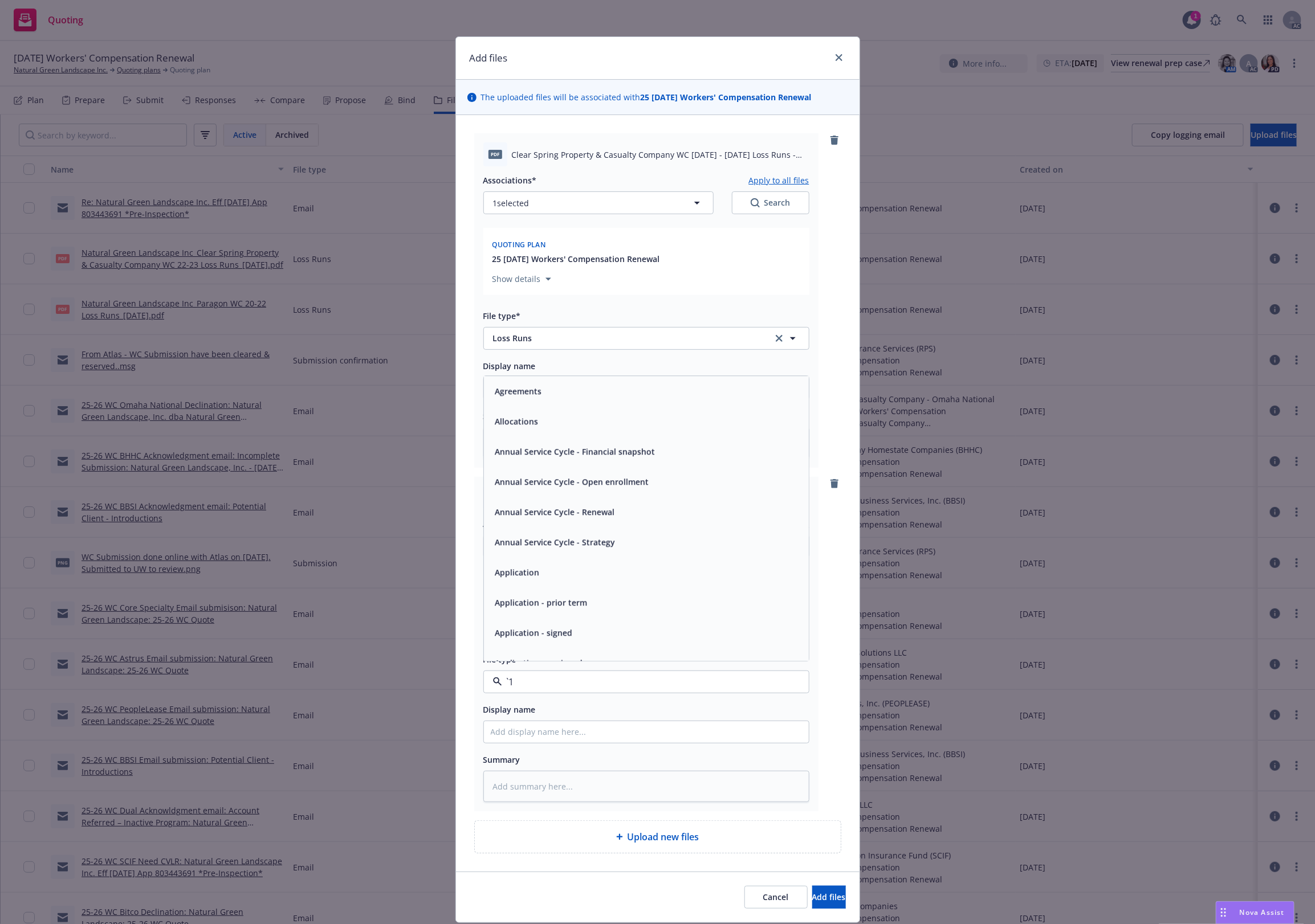
paste input "Loss Runs"
type input "Loss Runs"
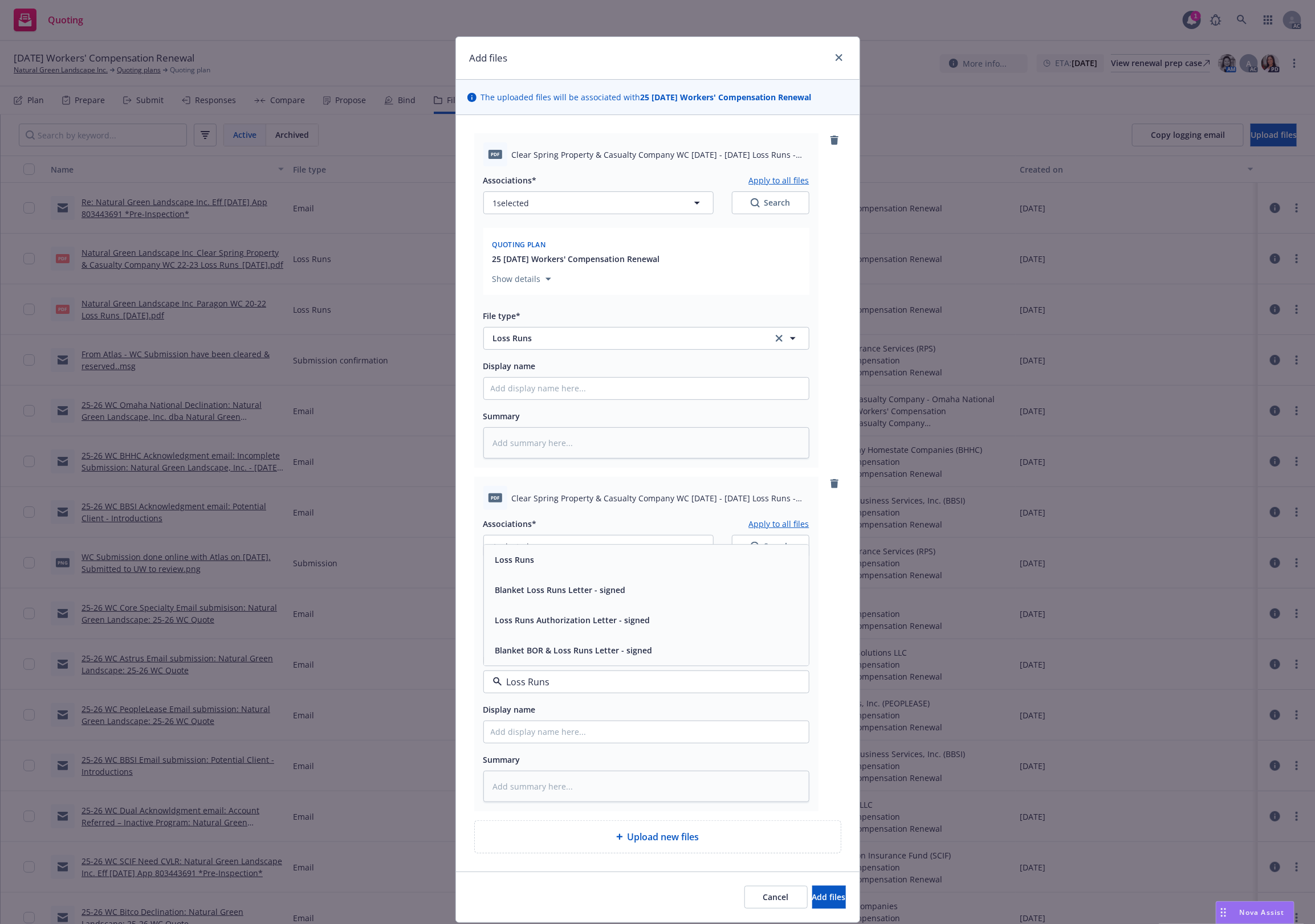
click at [531, 568] on div "Loss Runs" at bounding box center [647, 560] width 325 height 30
click at [615, 539] on button "1 selected" at bounding box center [598, 546] width 230 height 23
type textarea "x"
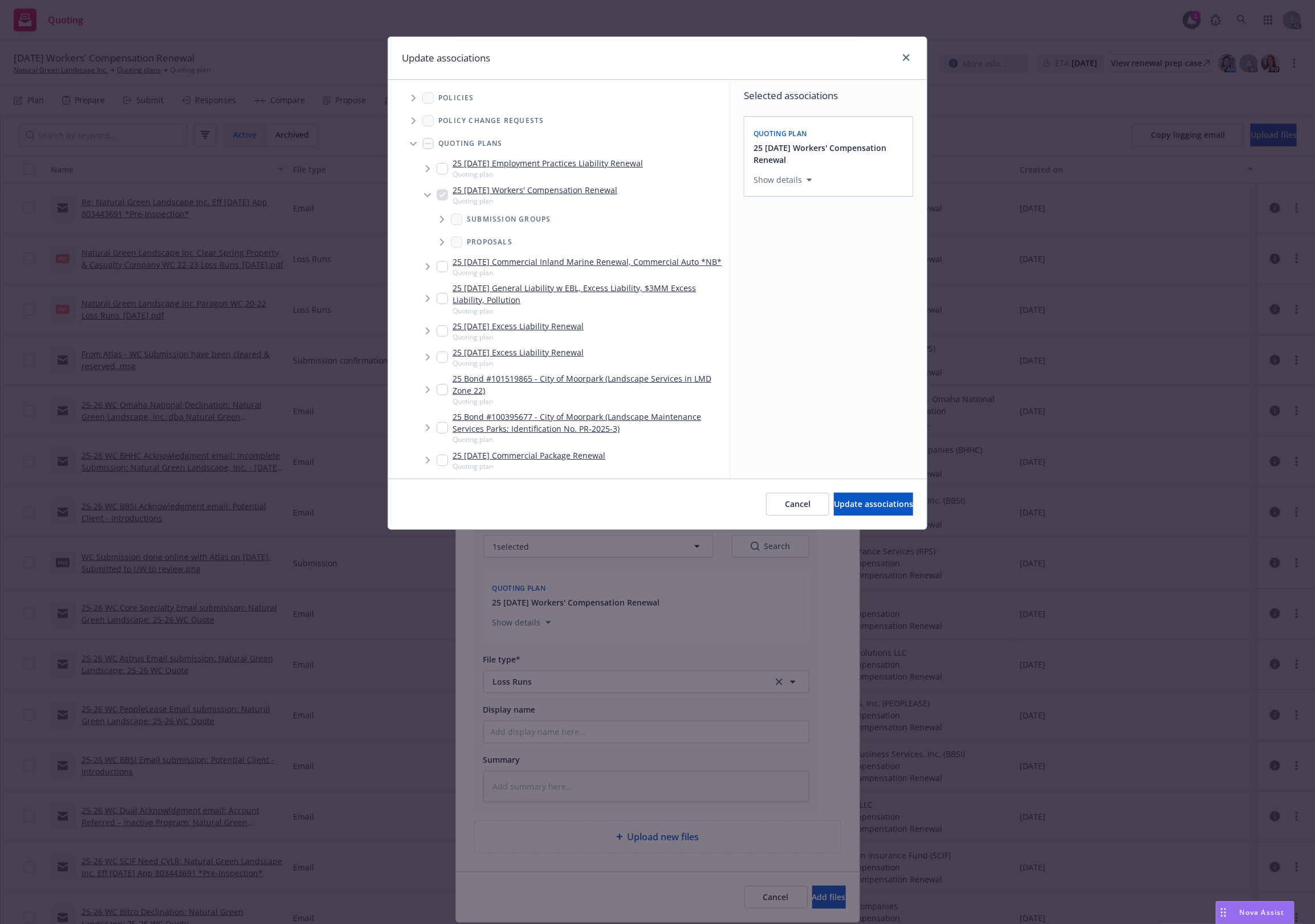
scroll to position [509, 0]
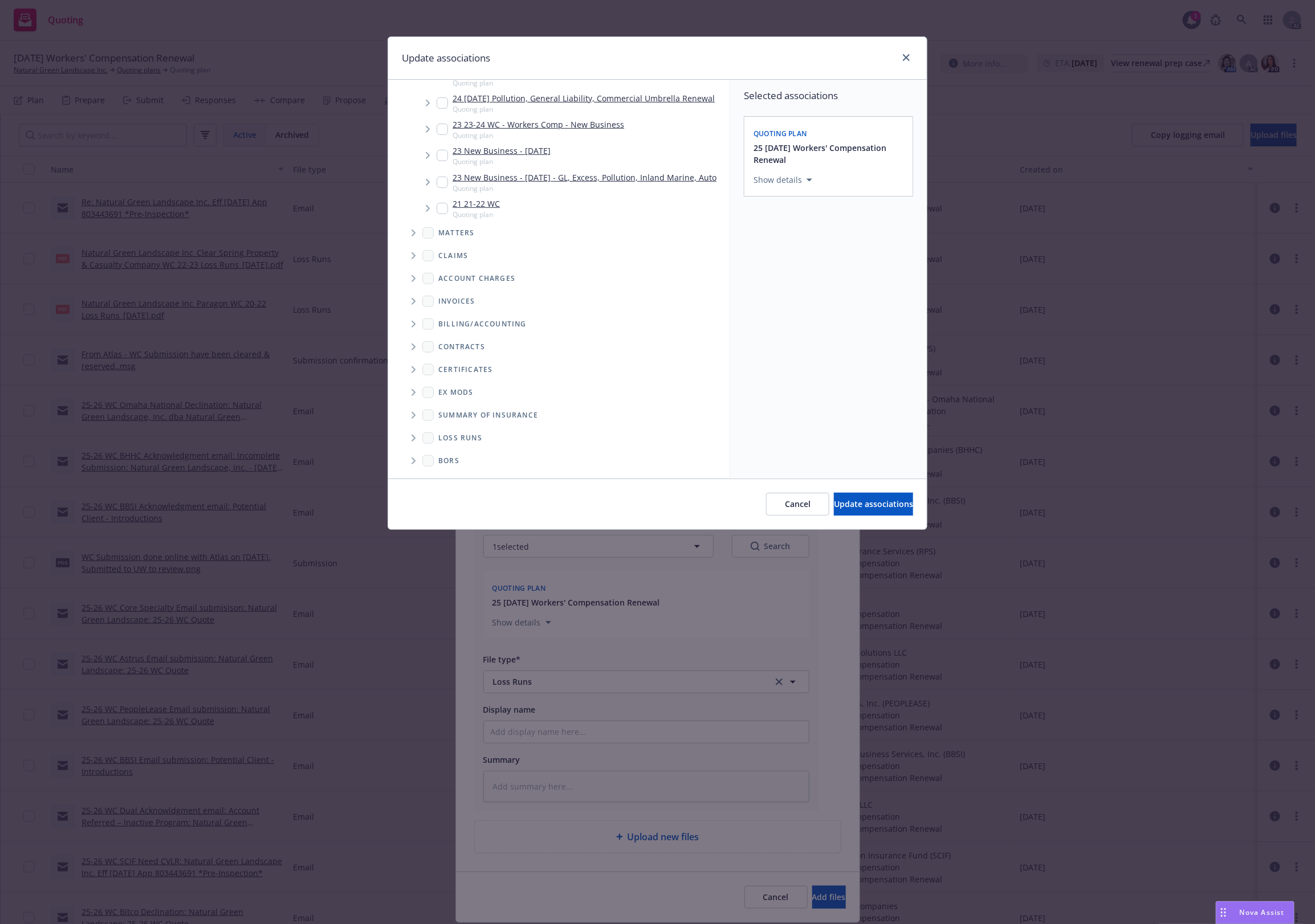
click at [416, 438] on icon "Folder Tree Example" at bounding box center [413, 438] width 5 height 7
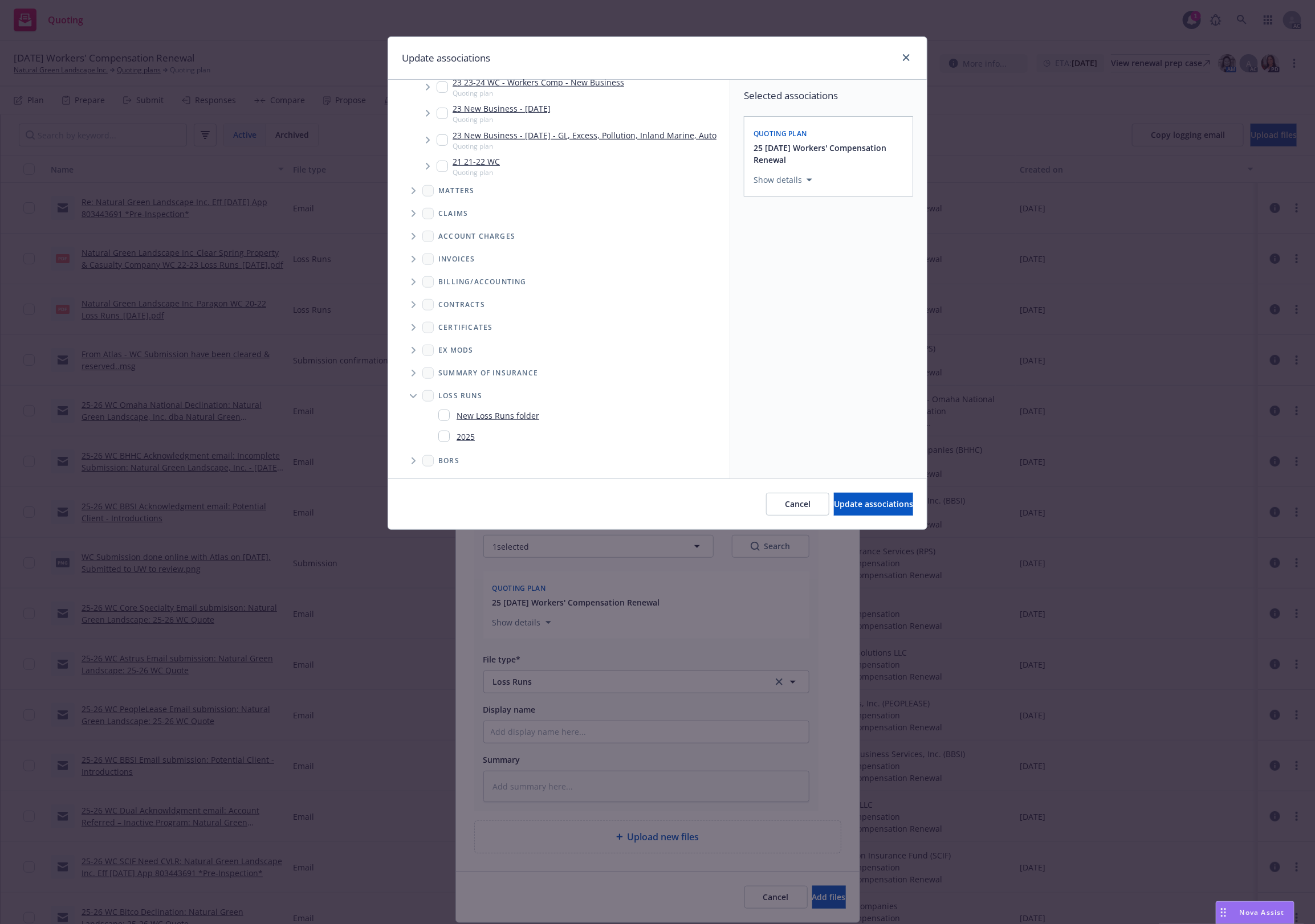
scroll to position [551, 0]
click at [463, 437] on link "2025" at bounding box center [465, 436] width 18 height 12
checkbox input "true"
click at [844, 508] on span "Update associations" at bounding box center [873, 503] width 79 height 10
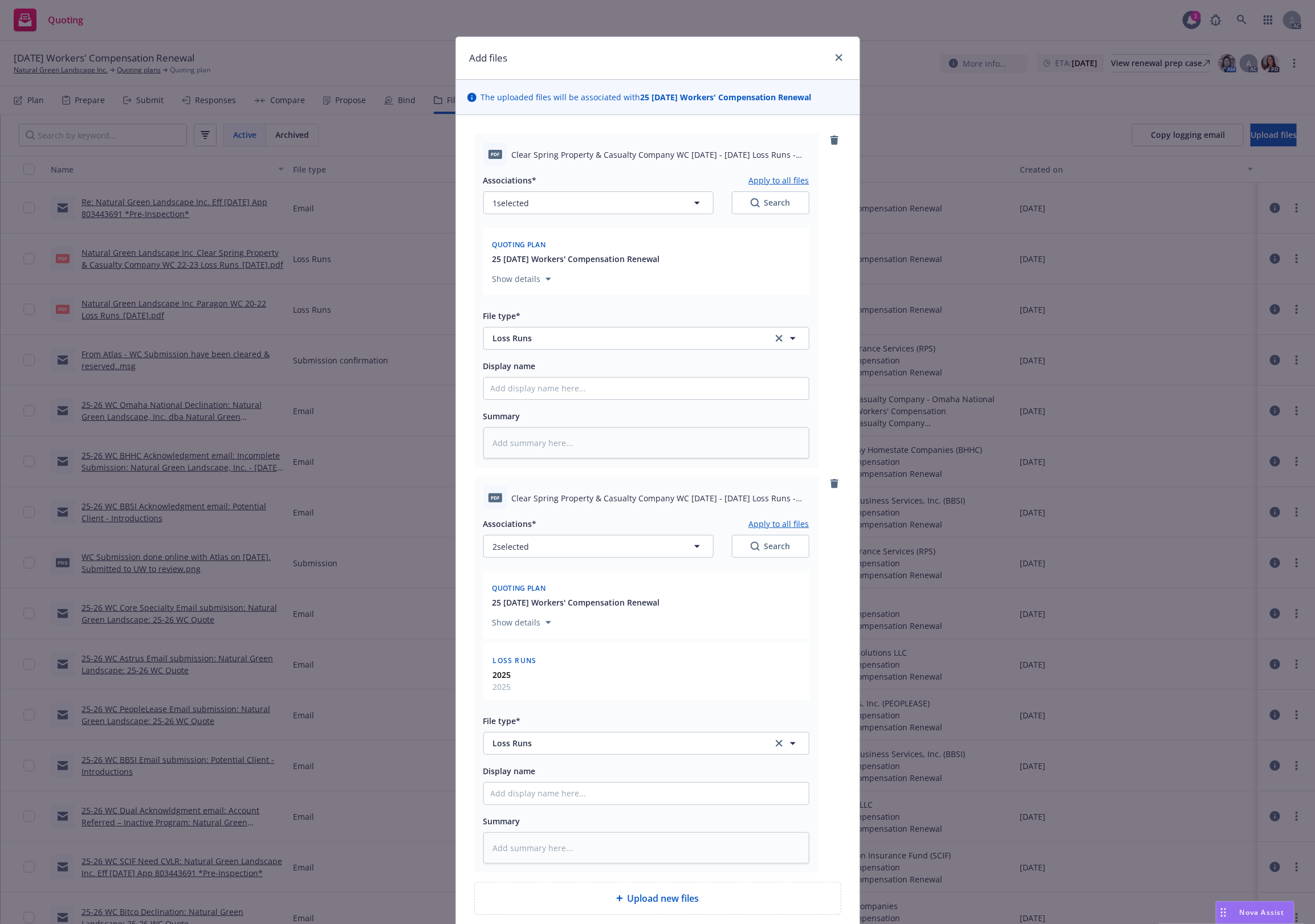
click at [785, 523] on button "Apply to all files" at bounding box center [779, 524] width 60 height 13
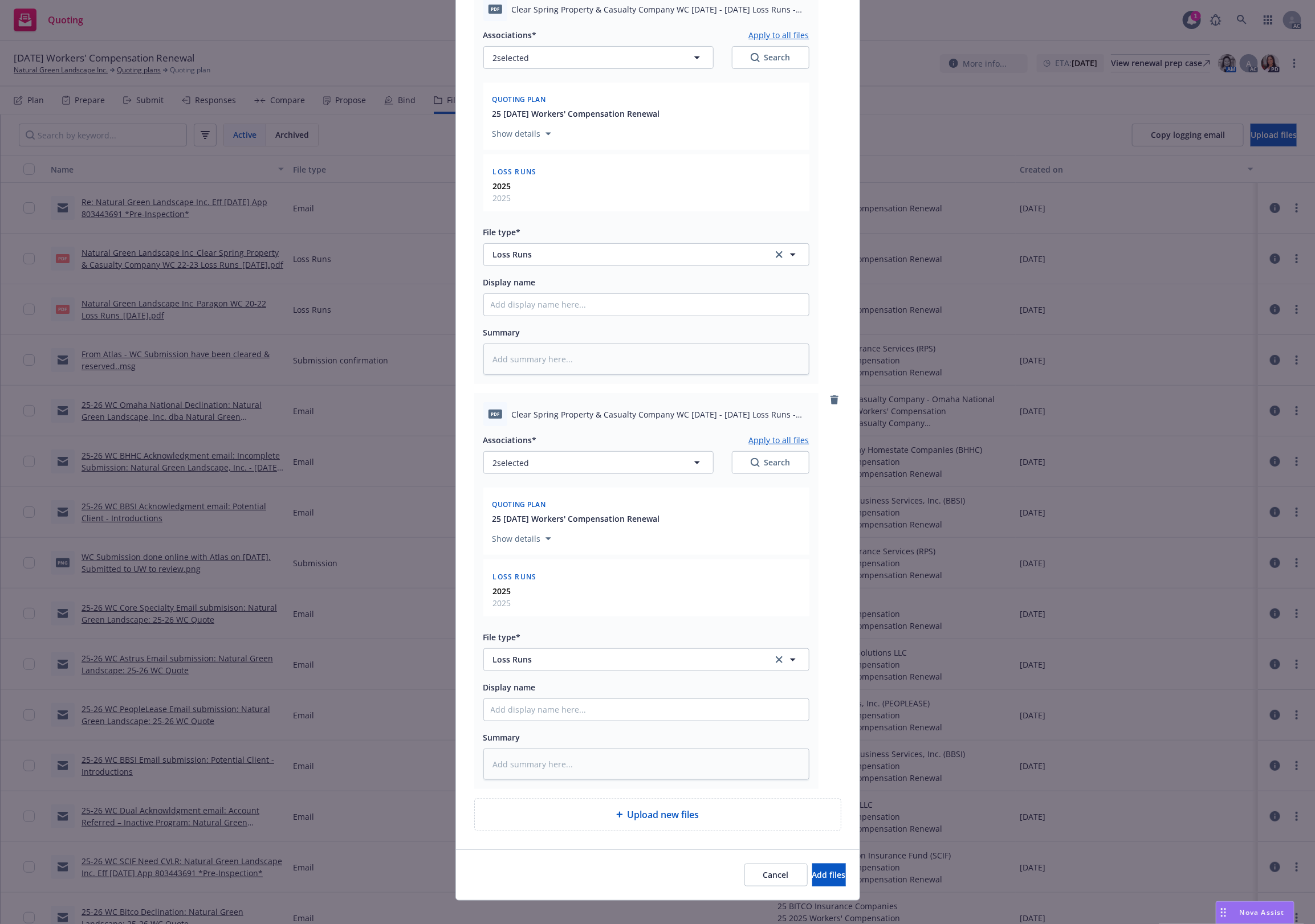
scroll to position [160, 0]
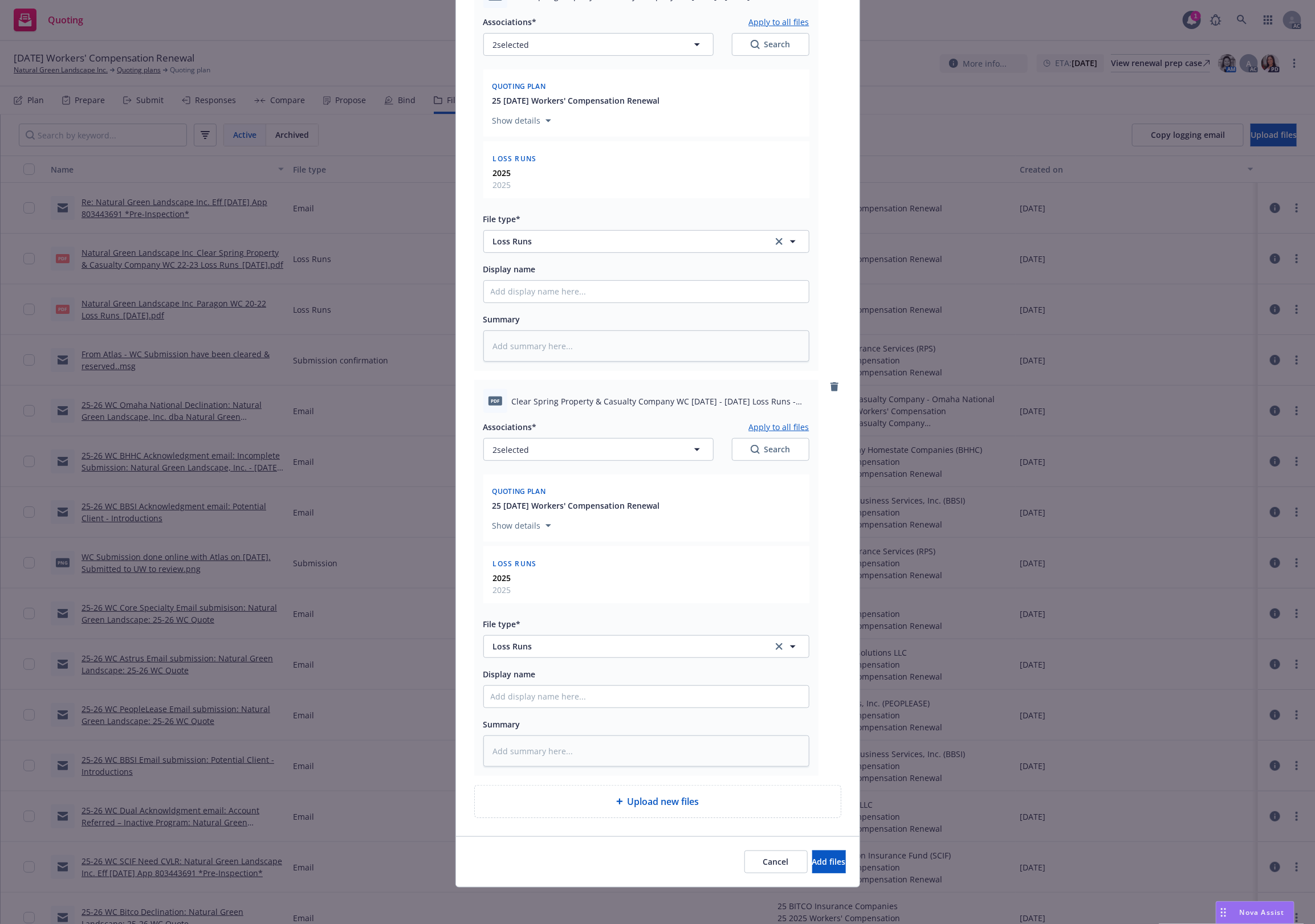
click at [782, 849] on div "Cancel Add files" at bounding box center [657, 862] width 403 height 51
click at [812, 862] on span "Add files" at bounding box center [829, 861] width 34 height 10
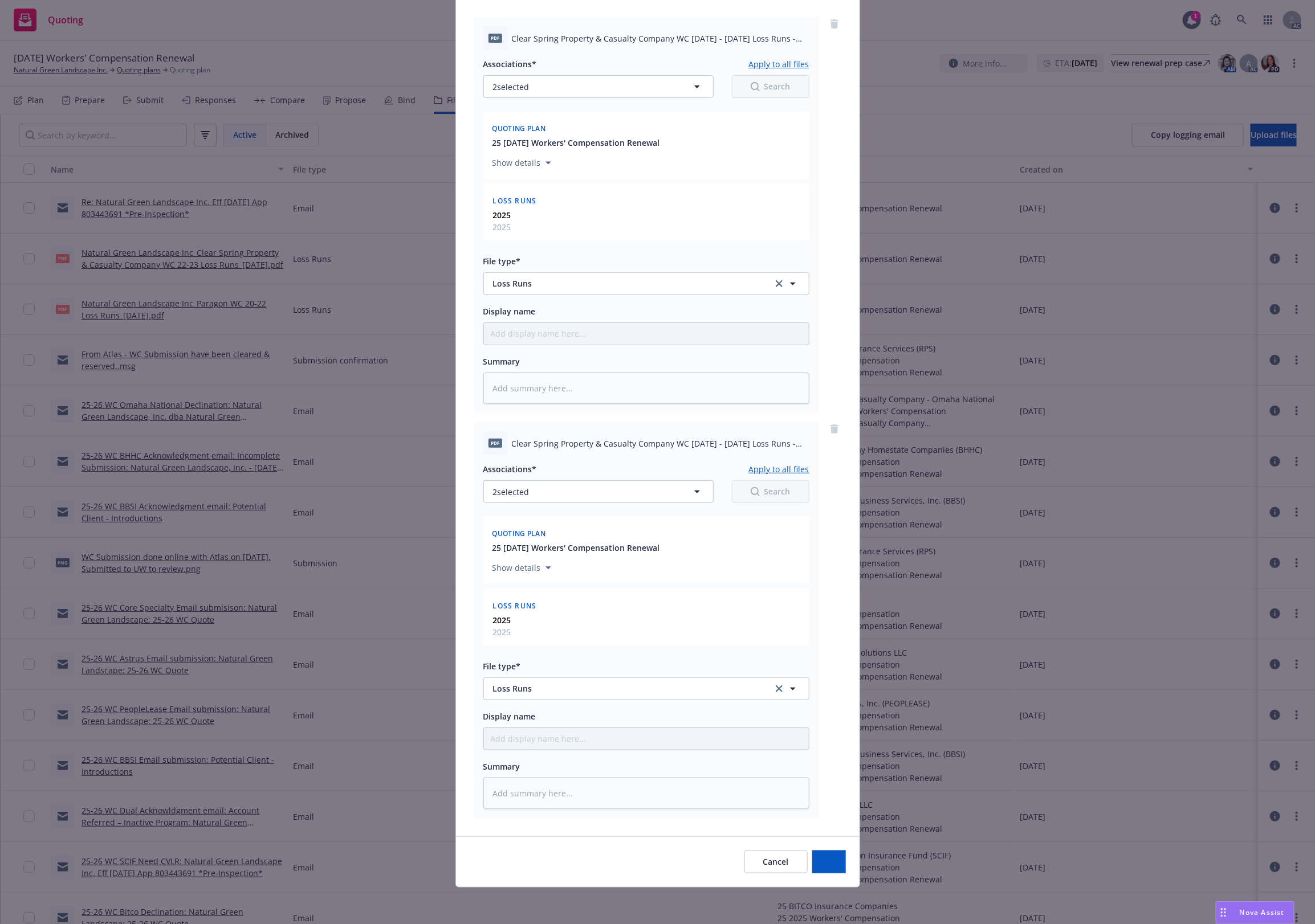
scroll to position [117, 0]
type textarea "x"
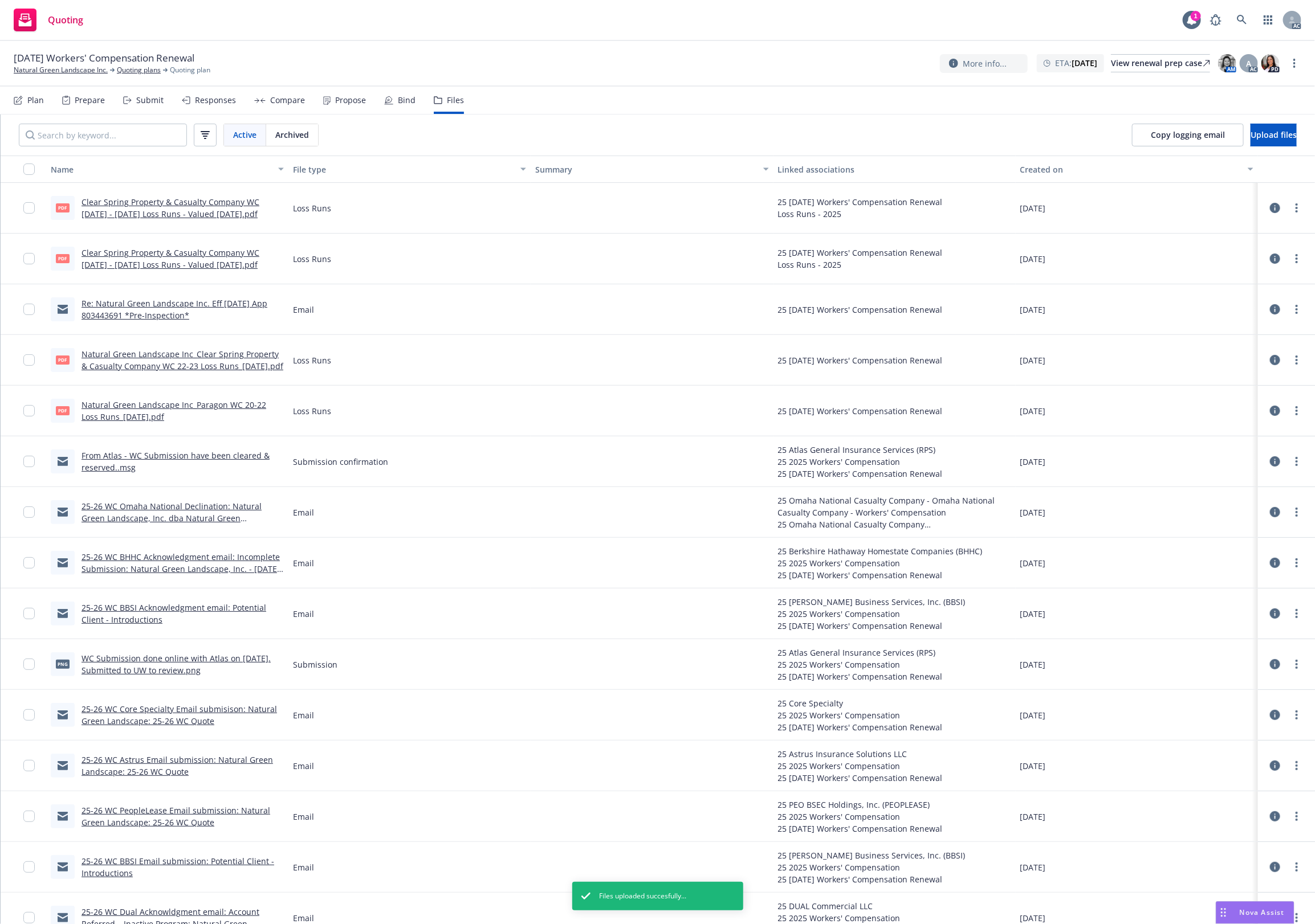
drag, startPoint x: 300, startPoint y: 26, endPoint x: 298, endPoint y: 7, distance: 19.1
click at [301, 24] on div "Quoting 1 AC" at bounding box center [657, 20] width 1315 height 41
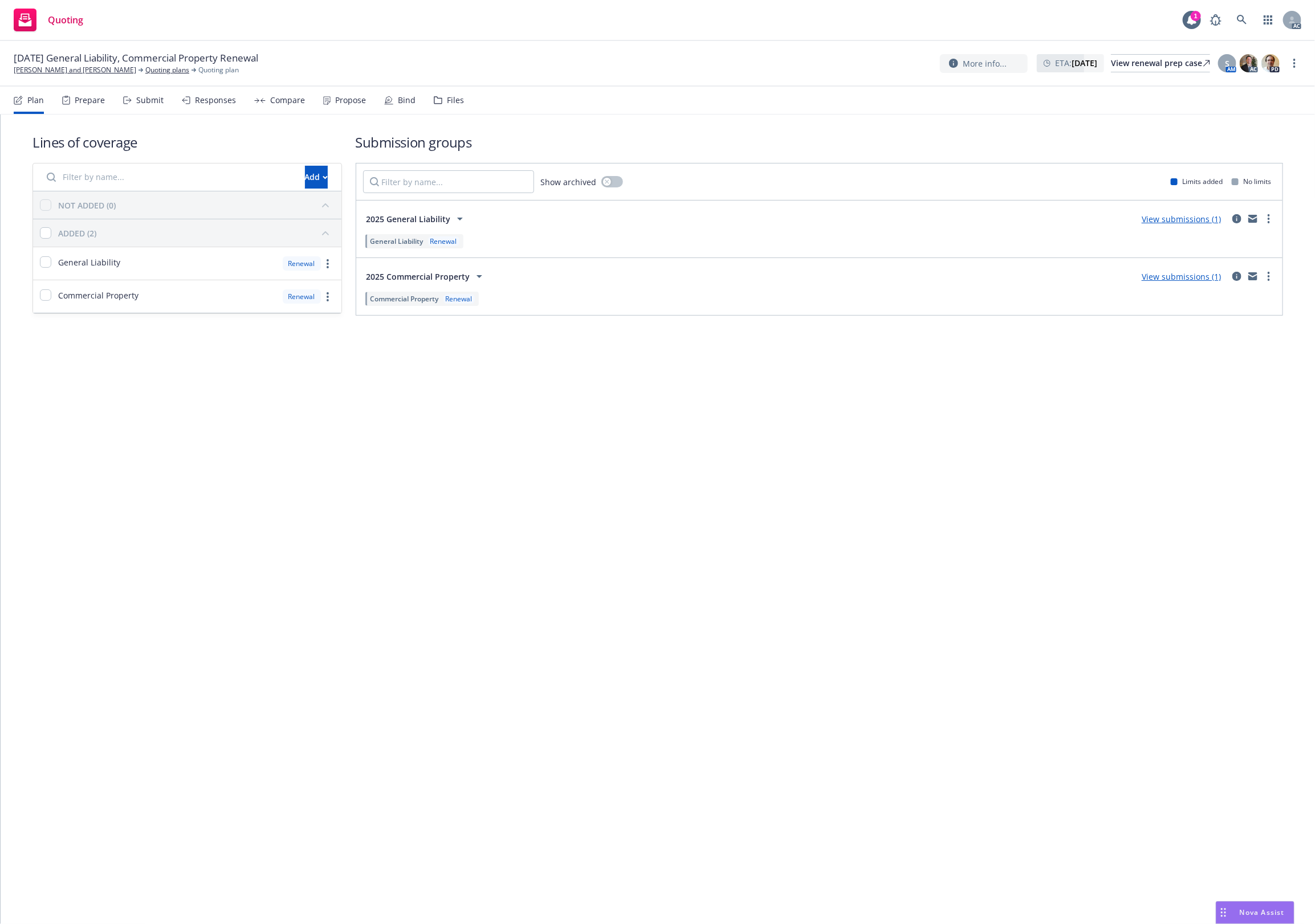
click at [447, 100] on div "Files" at bounding box center [455, 100] width 17 height 9
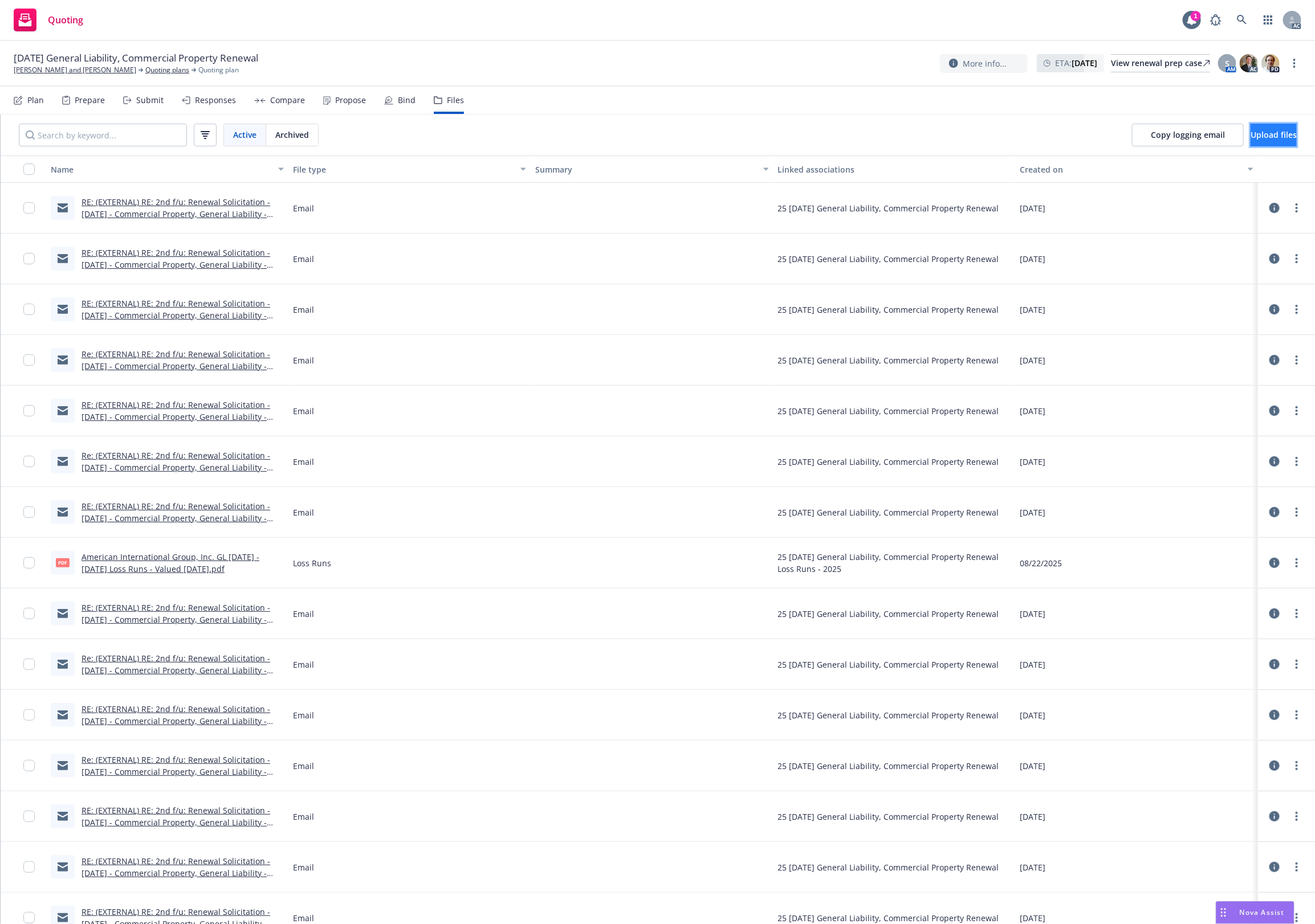
click at [1258, 131] on span "Upload files" at bounding box center [1273, 134] width 46 height 10
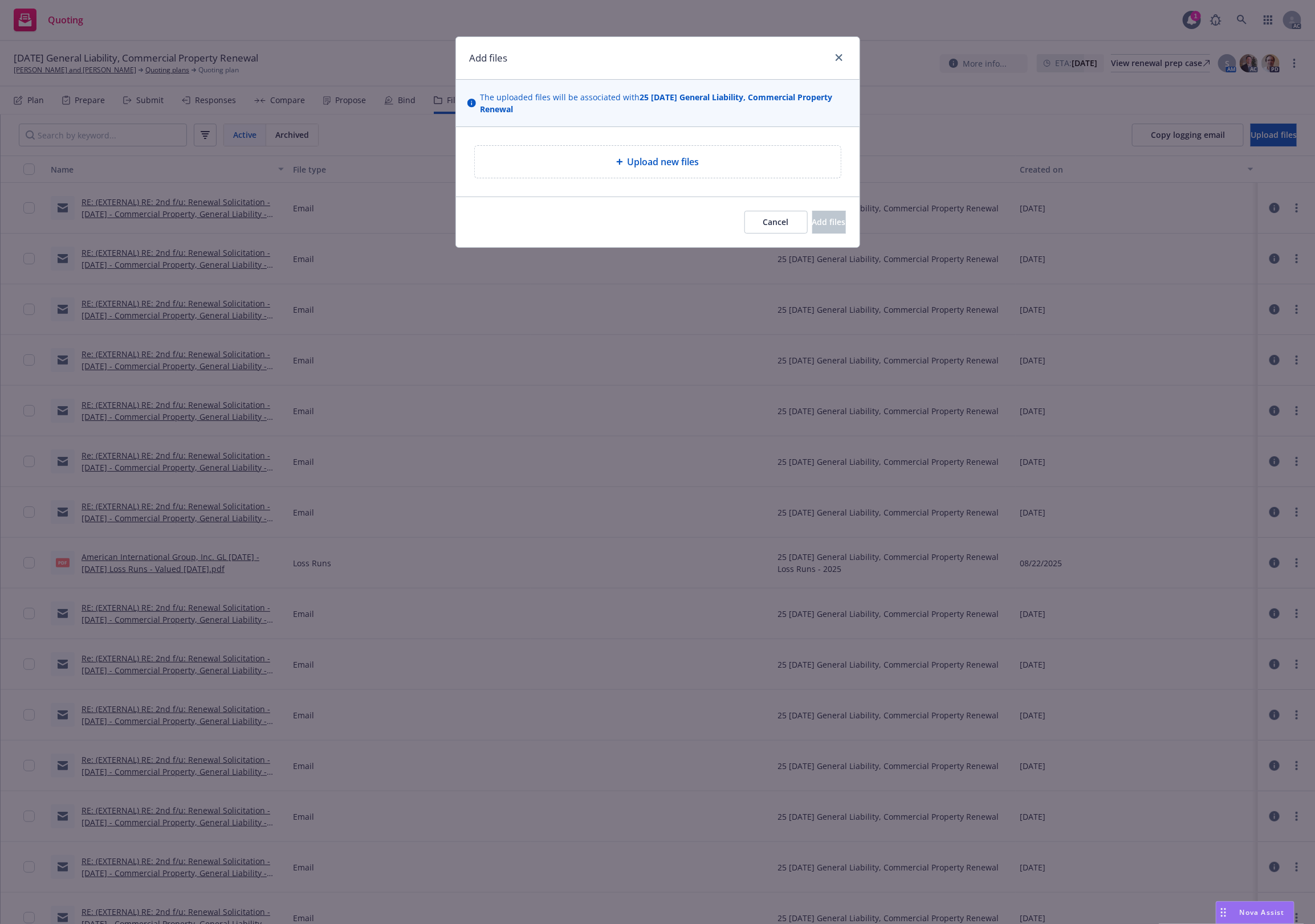
click at [638, 160] on span "Upload new files" at bounding box center [664, 161] width 72 height 13
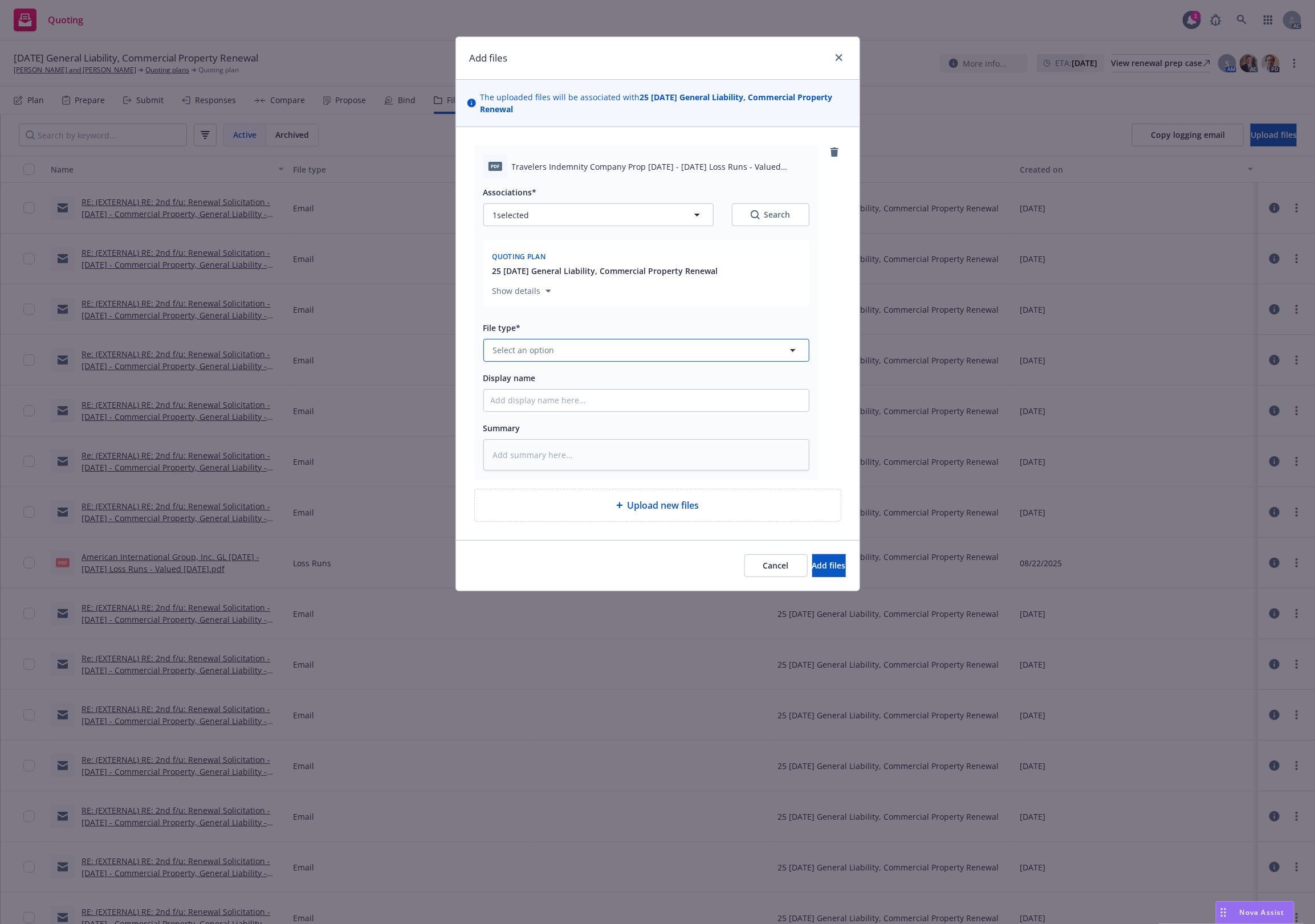
click at [579, 343] on button "Select an option" at bounding box center [646, 350] width 326 height 23
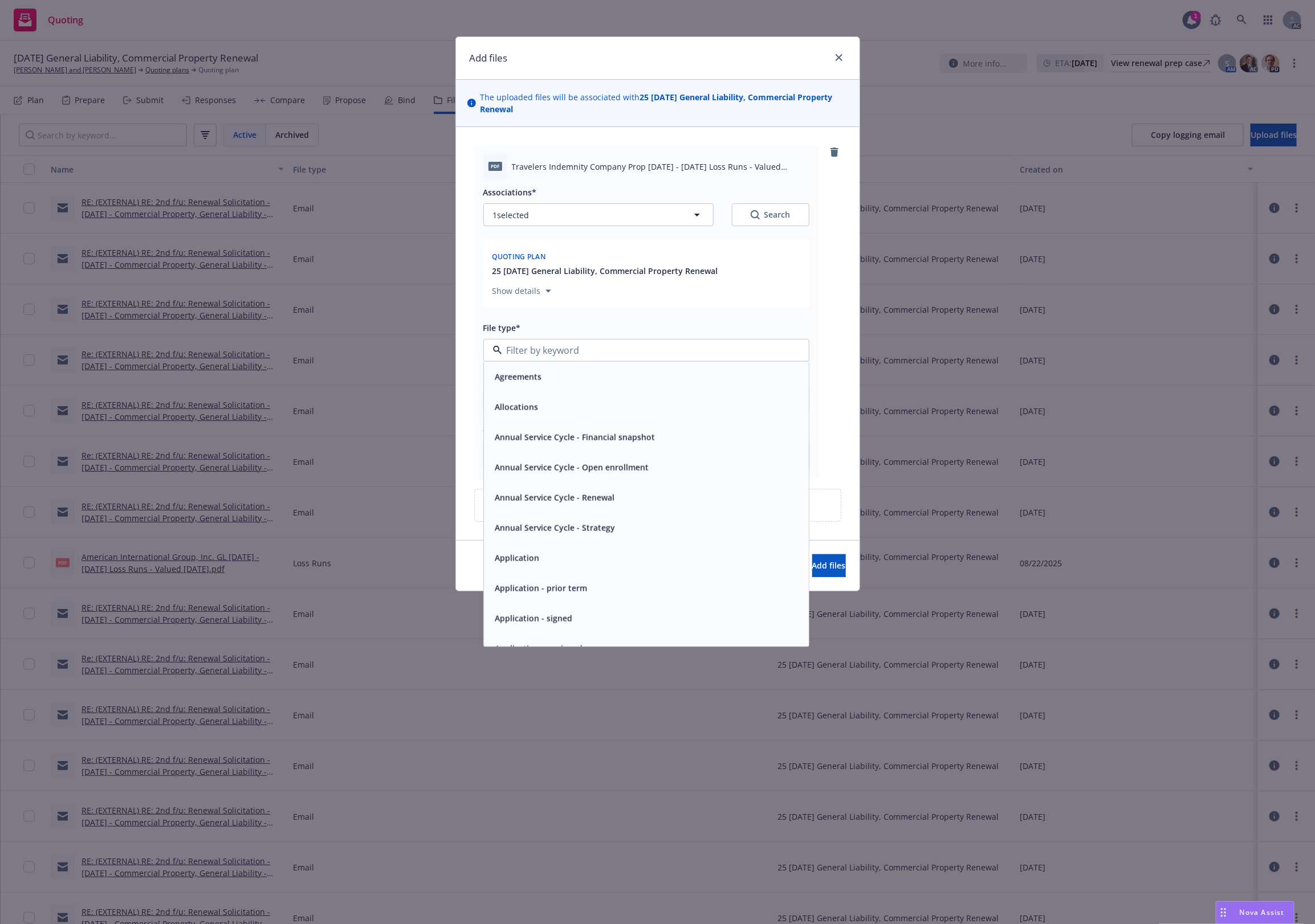
type input "`"
type textarea "x"
paste input "Loss Runs"
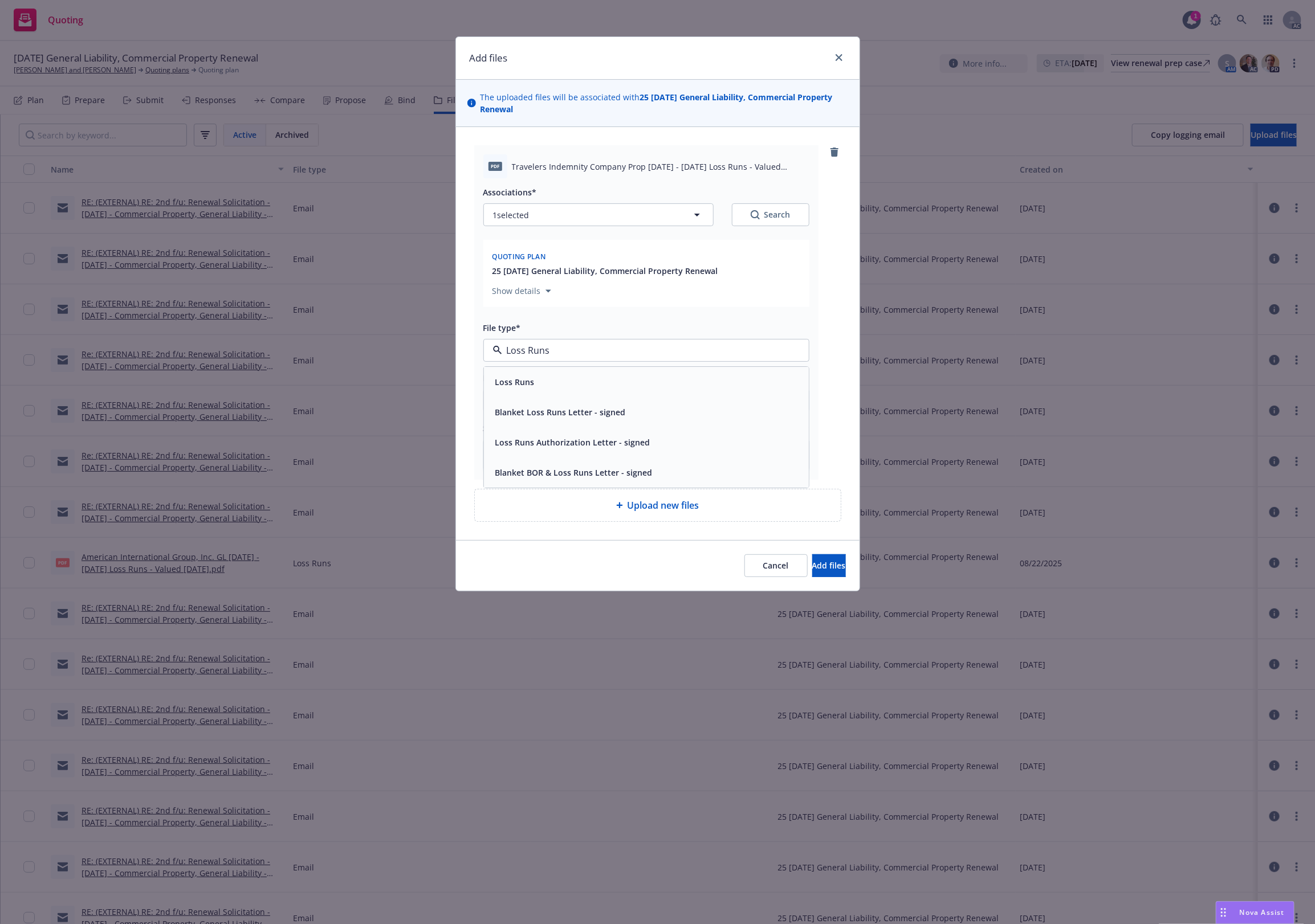
type input "Loss Runs"
click at [562, 366] on div "Loss Runs Blanket Loss Runs Letter - signed Loss Runs Authorization Letter - si…" at bounding box center [646, 427] width 326 height 122
click at [563, 380] on div "Loss Runs" at bounding box center [647, 381] width 312 height 17
click at [707, 215] on button "1 selected" at bounding box center [598, 215] width 230 height 23
type textarea "x"
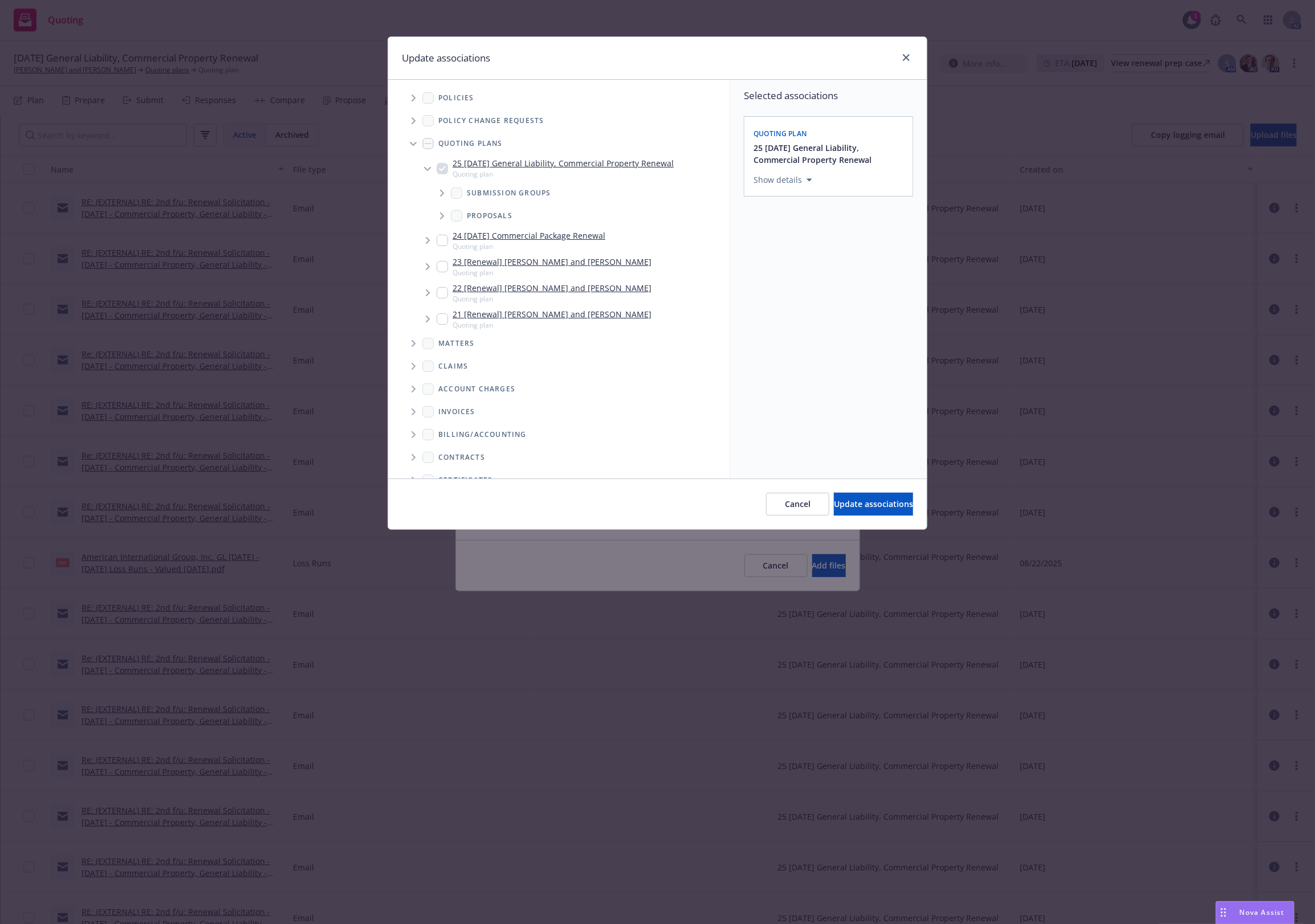
scroll to position [110, 0]
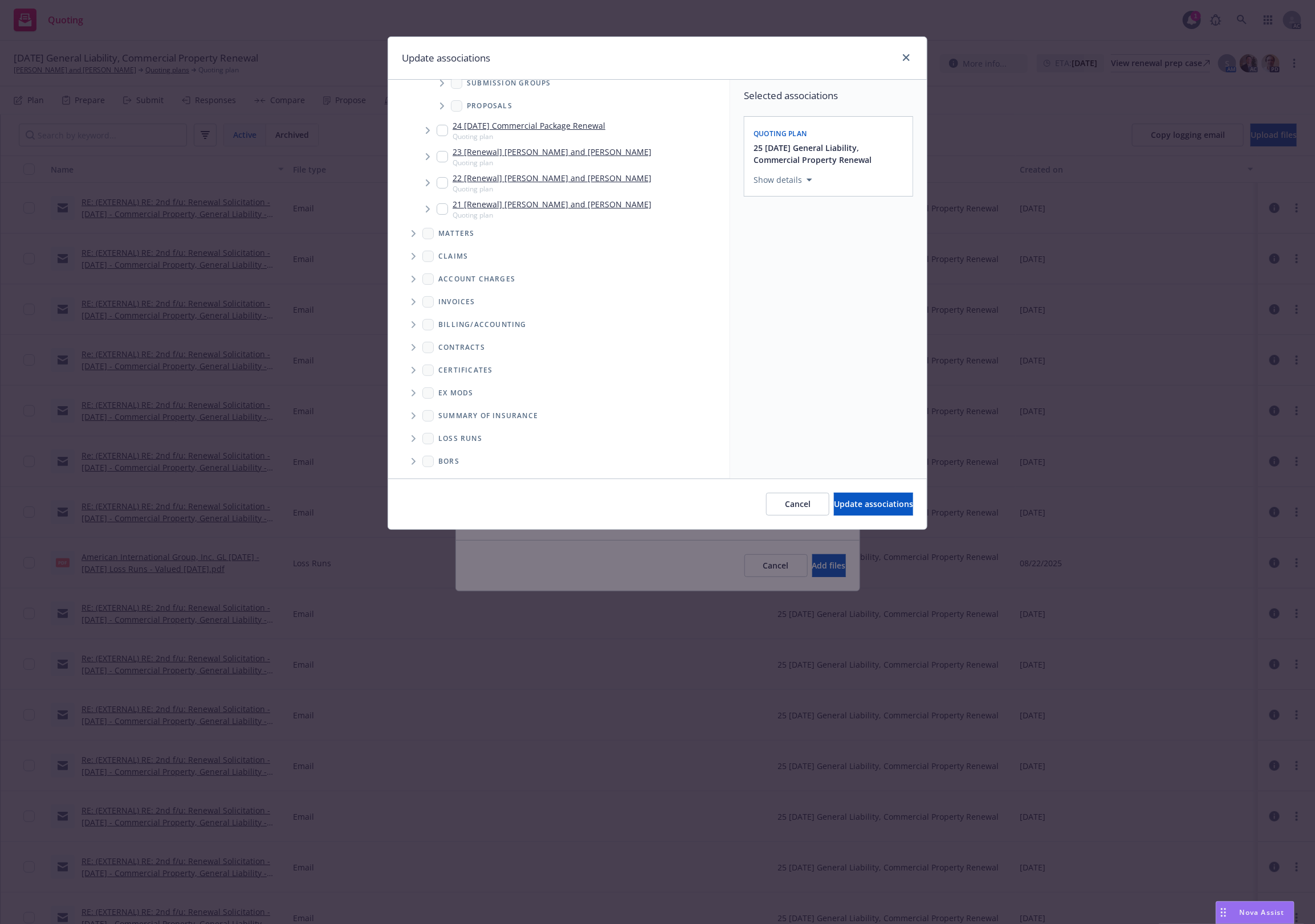
click at [403, 436] on ul "Billing/Accounting Contracts Certificates Ex Mods Summary of insurance Loss Run…" at bounding box center [559, 393] width 342 height 160
click at [417, 435] on span "Folder Tree Example" at bounding box center [413, 438] width 18 height 18
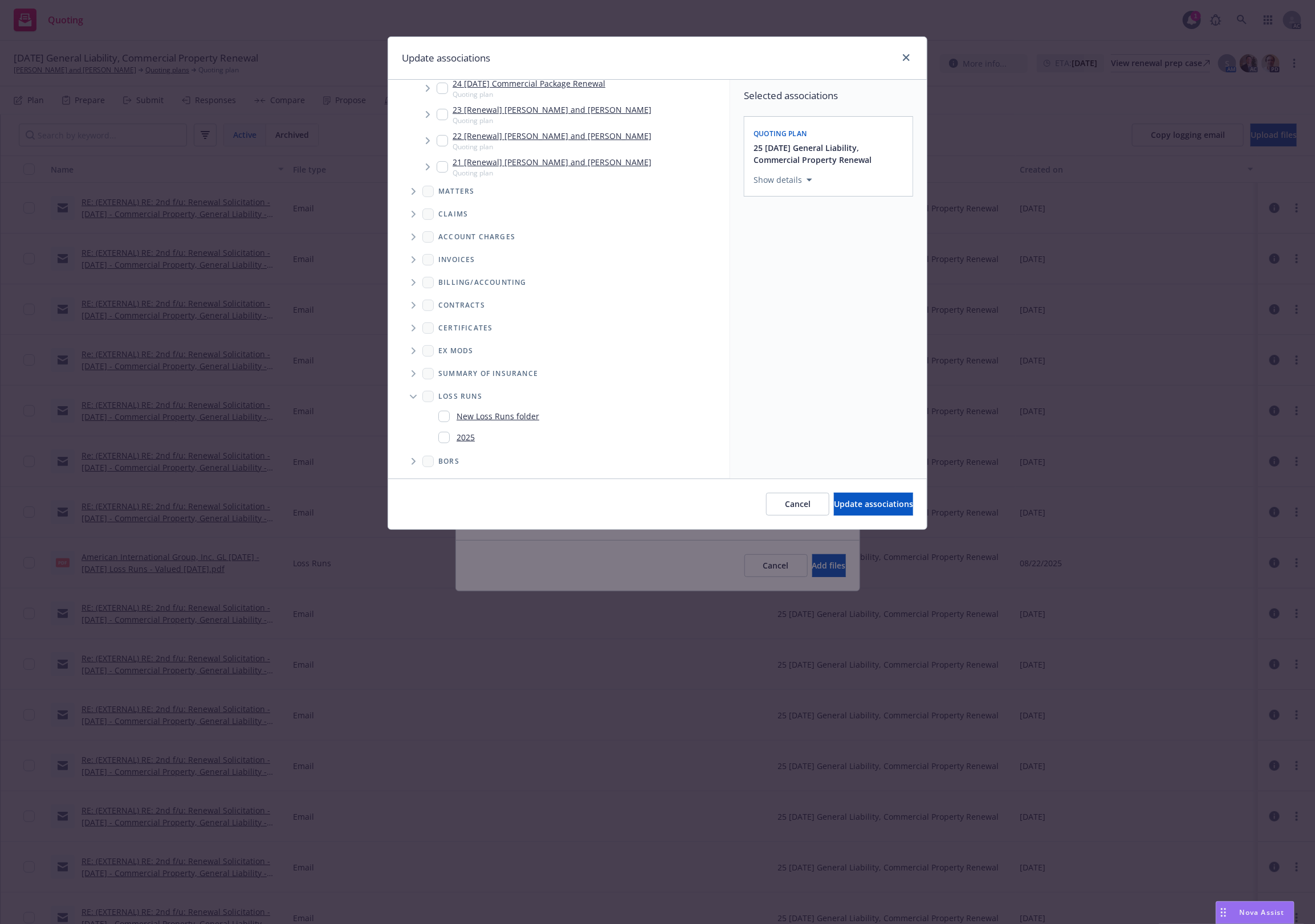
click at [454, 425] on div "New Loss Runs folder" at bounding box center [577, 416] width 295 height 21
click at [441, 432] on input "Folder Tree Example" at bounding box center [444, 438] width 11 height 11
checkbox input "true"
drag, startPoint x: 907, startPoint y: 512, endPoint x: 901, endPoint y: 512, distance: 6.0
click at [906, 512] on button "Update associations" at bounding box center [873, 504] width 79 height 23
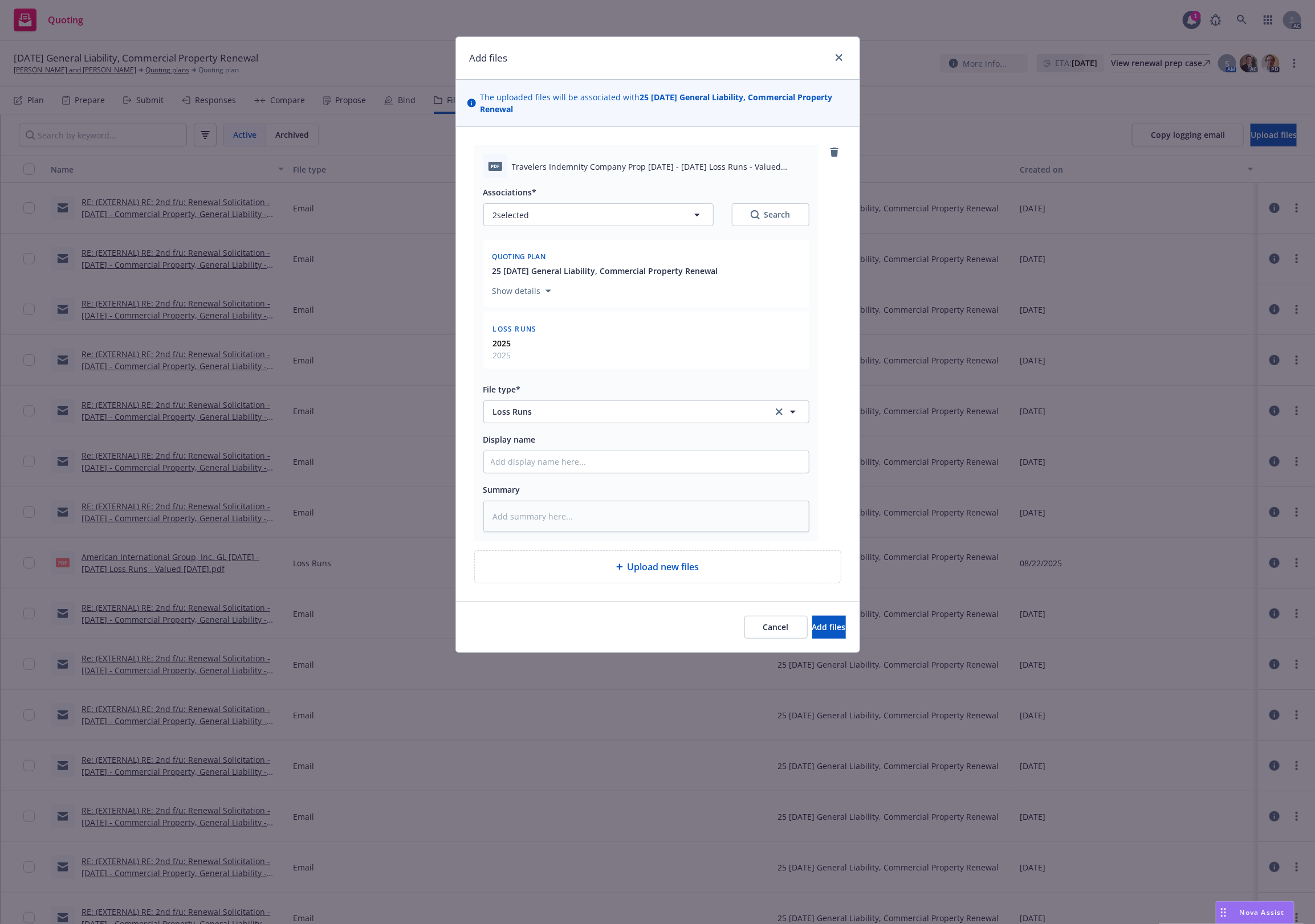
drag, startPoint x: 753, startPoint y: 222, endPoint x: 711, endPoint y: 325, distance: 111.2
click at [713, 337] on div "Associations* 2 selected Search Quoting plan 25 09/16/25 General Liability, Com…" at bounding box center [646, 278] width 326 height 188
click at [812, 628] on span "Add files" at bounding box center [829, 627] width 34 height 10
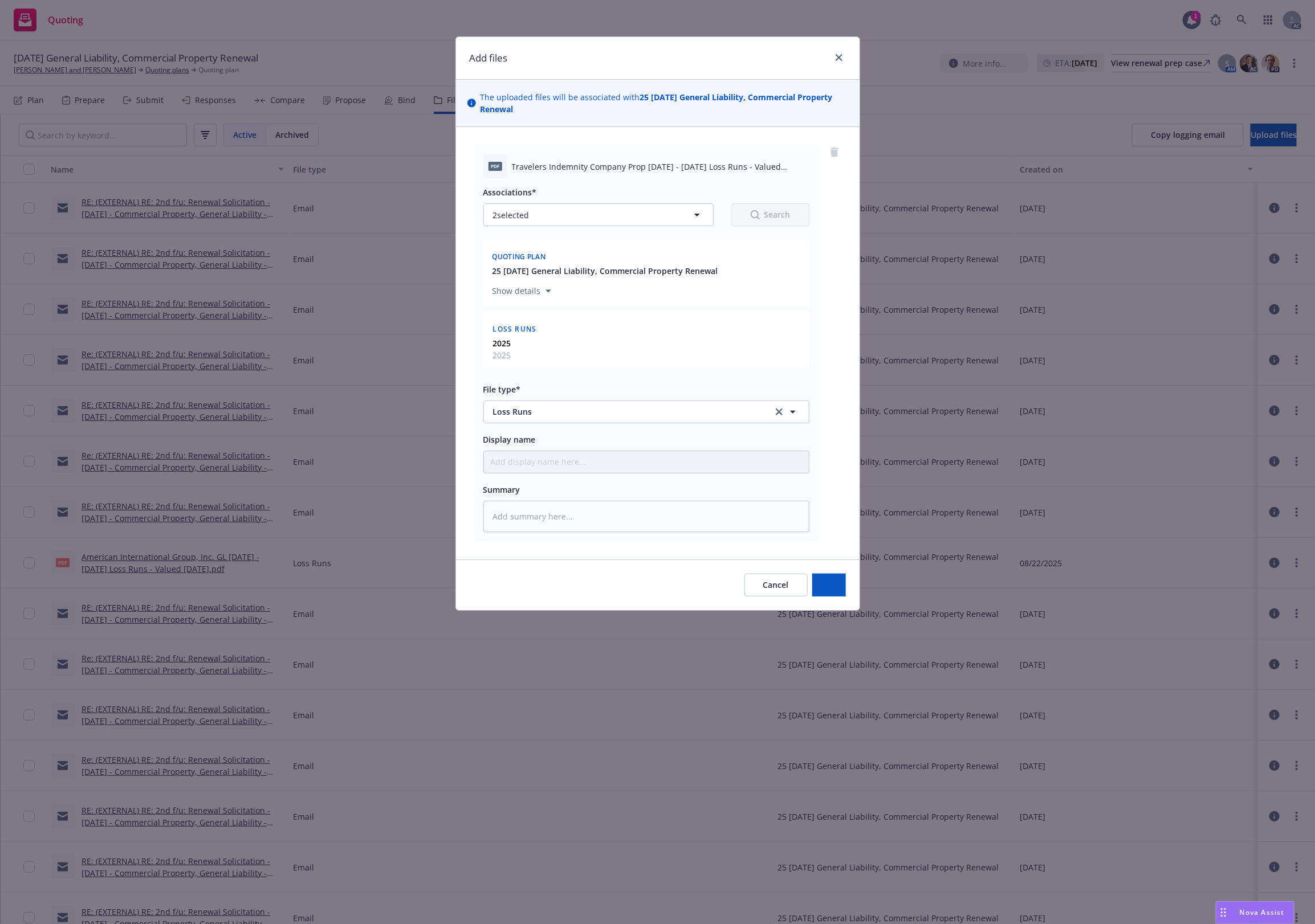
type textarea "x"
